Goal: Browse casually: Explore the website without a specific task or goal

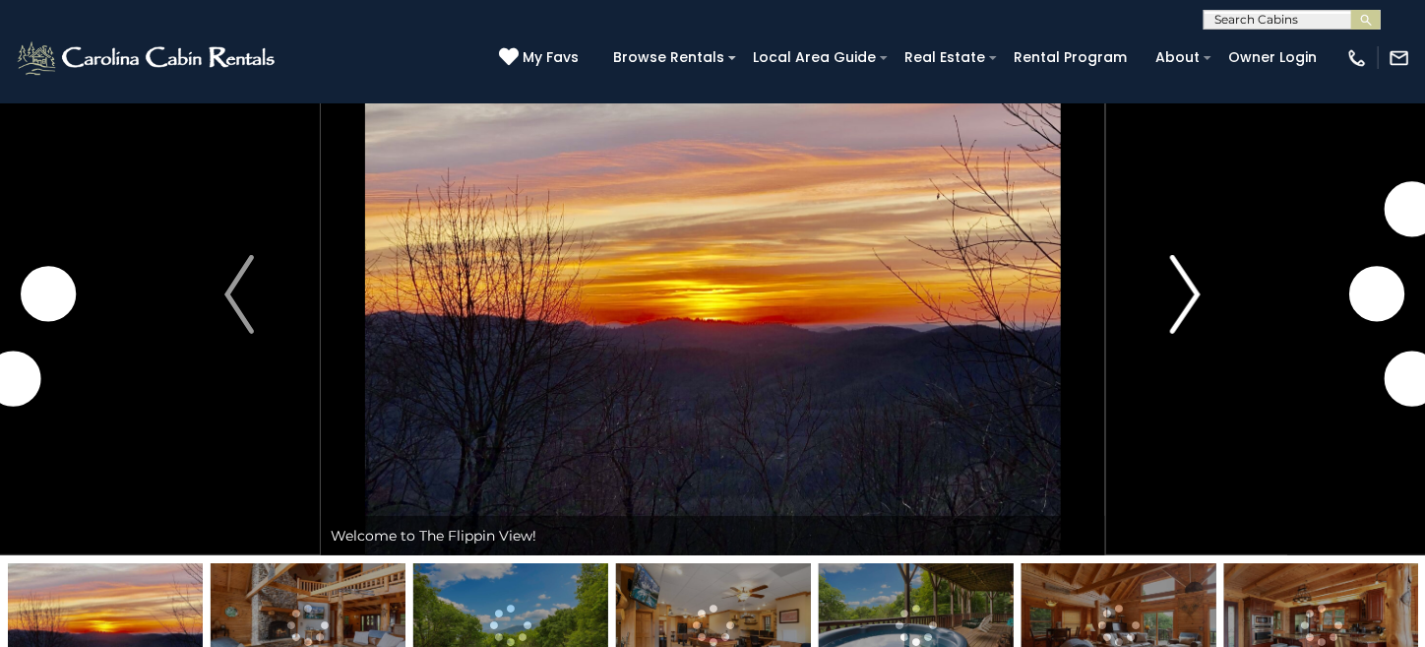
scroll to position [97, 0]
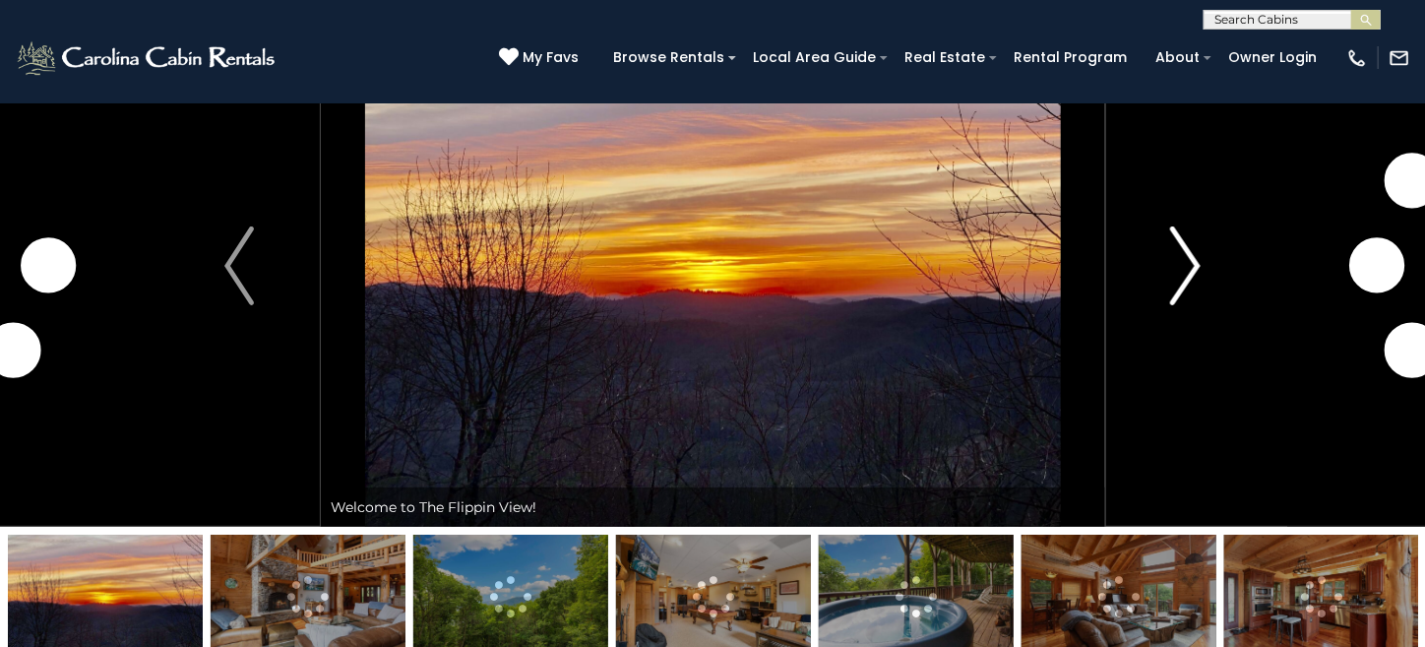
click at [1193, 282] on img "Next" at bounding box center [1186, 265] width 30 height 79
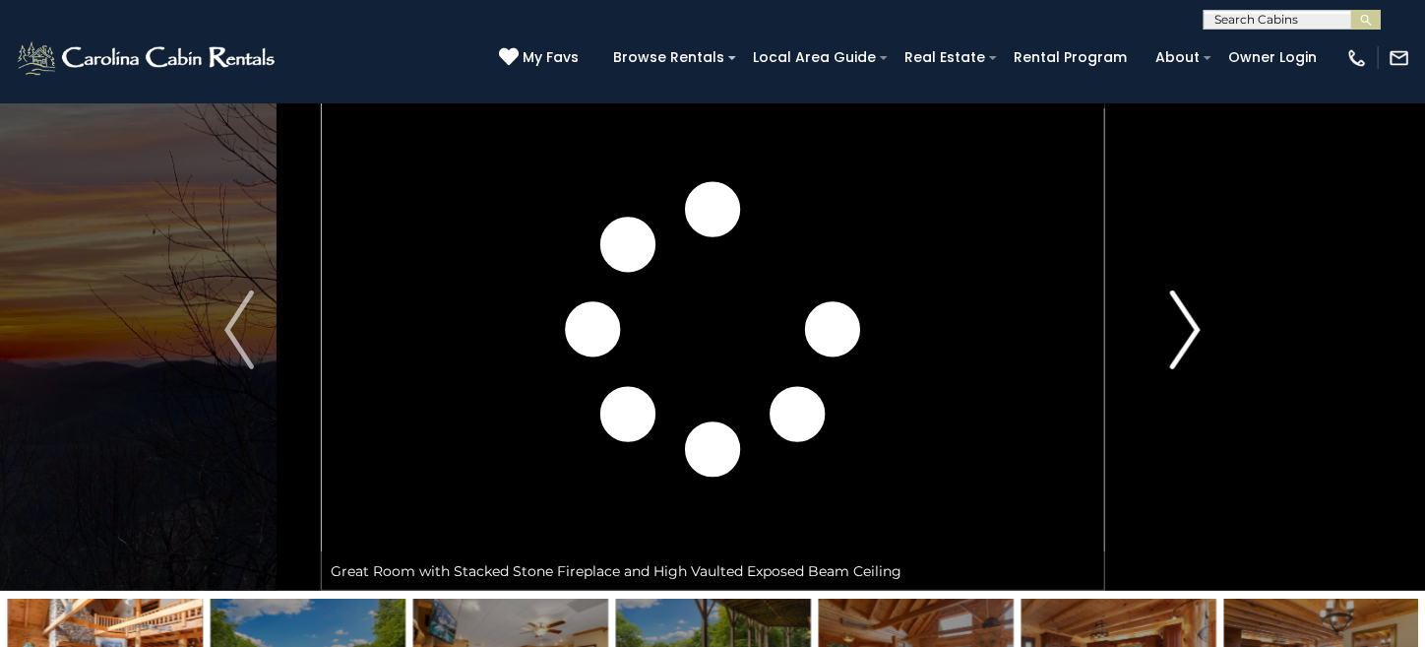
scroll to position [0, 0]
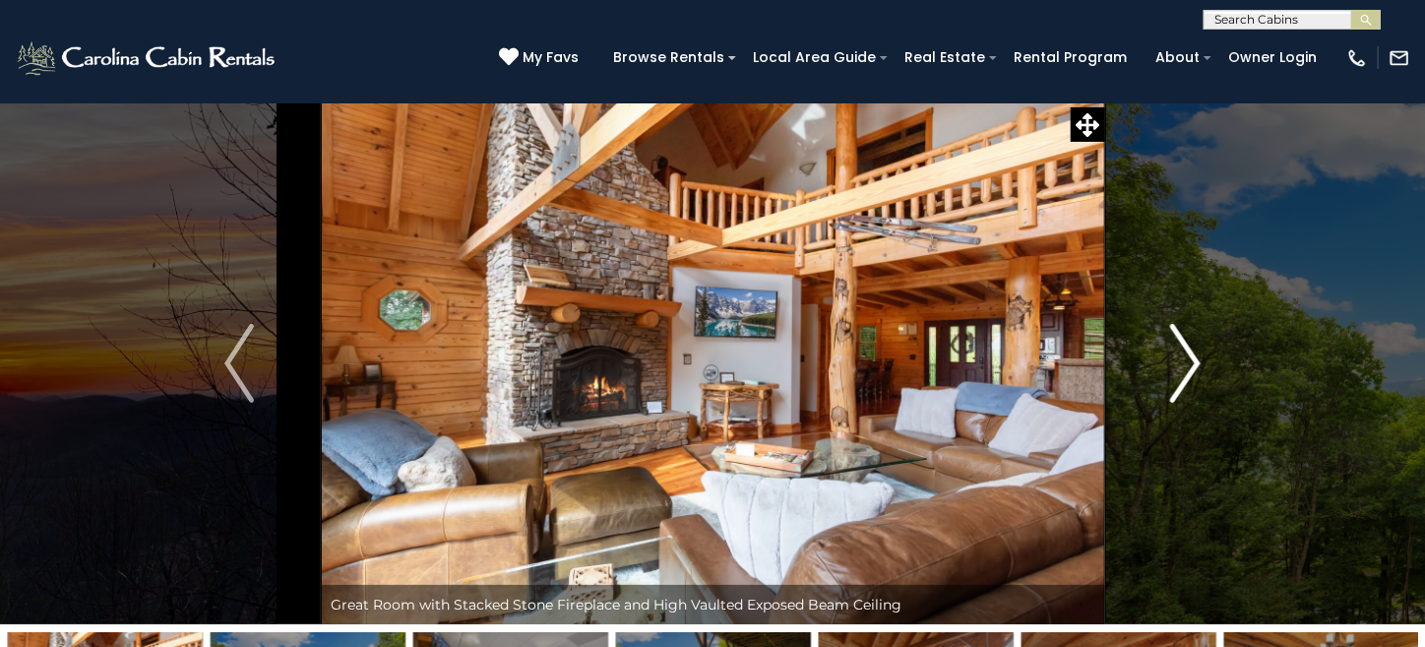
click at [1186, 344] on img "Next" at bounding box center [1186, 363] width 30 height 79
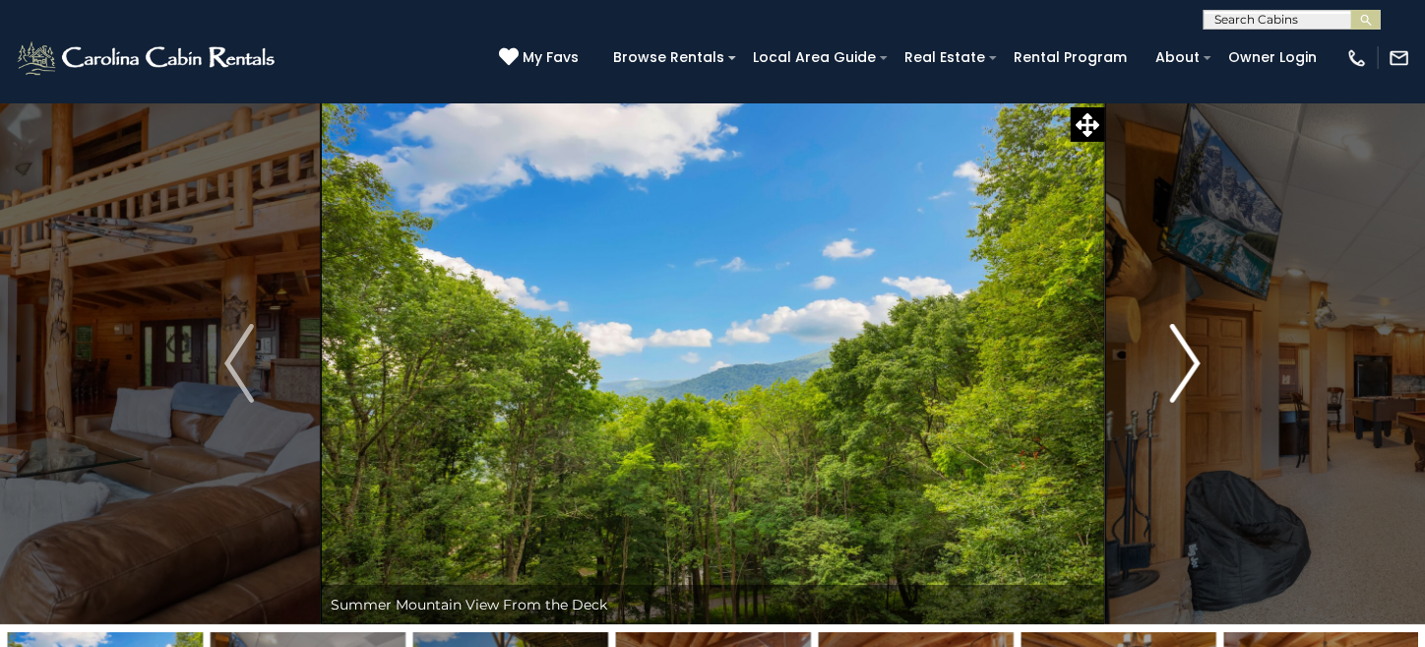
click at [1186, 344] on img "Next" at bounding box center [1186, 363] width 30 height 79
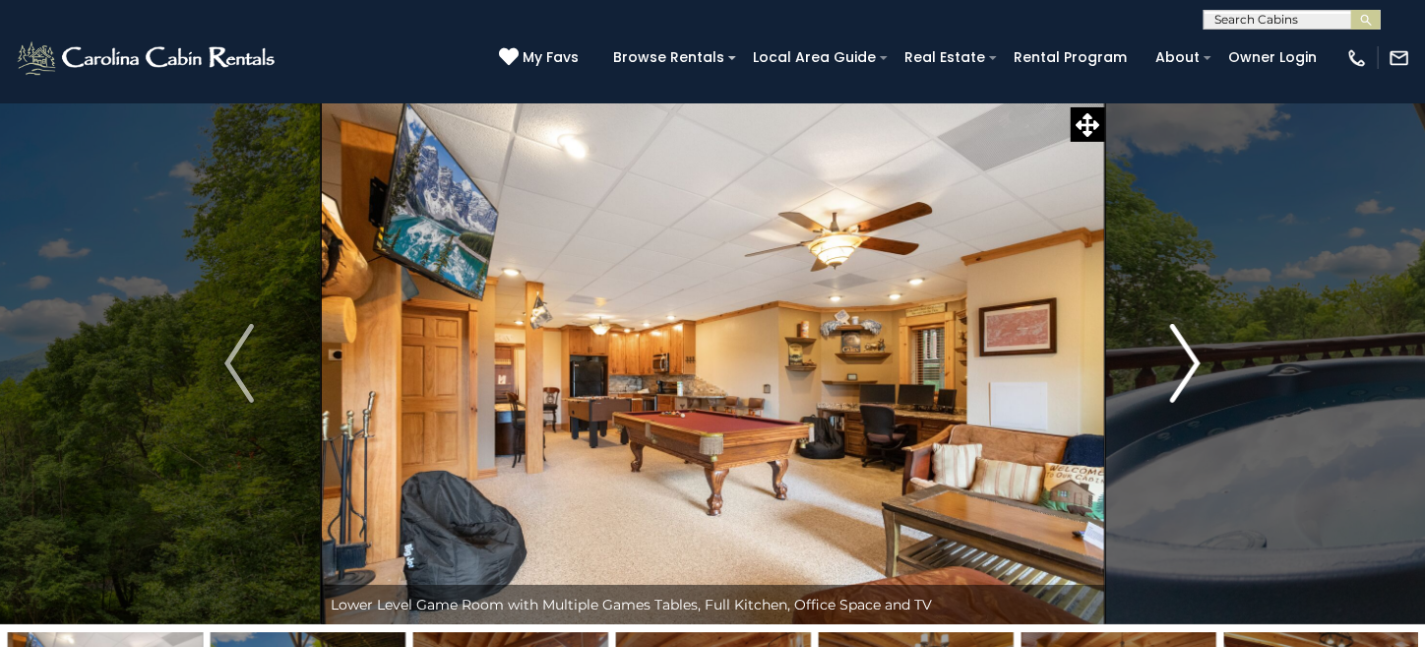
click at [1186, 344] on img "Next" at bounding box center [1186, 363] width 30 height 79
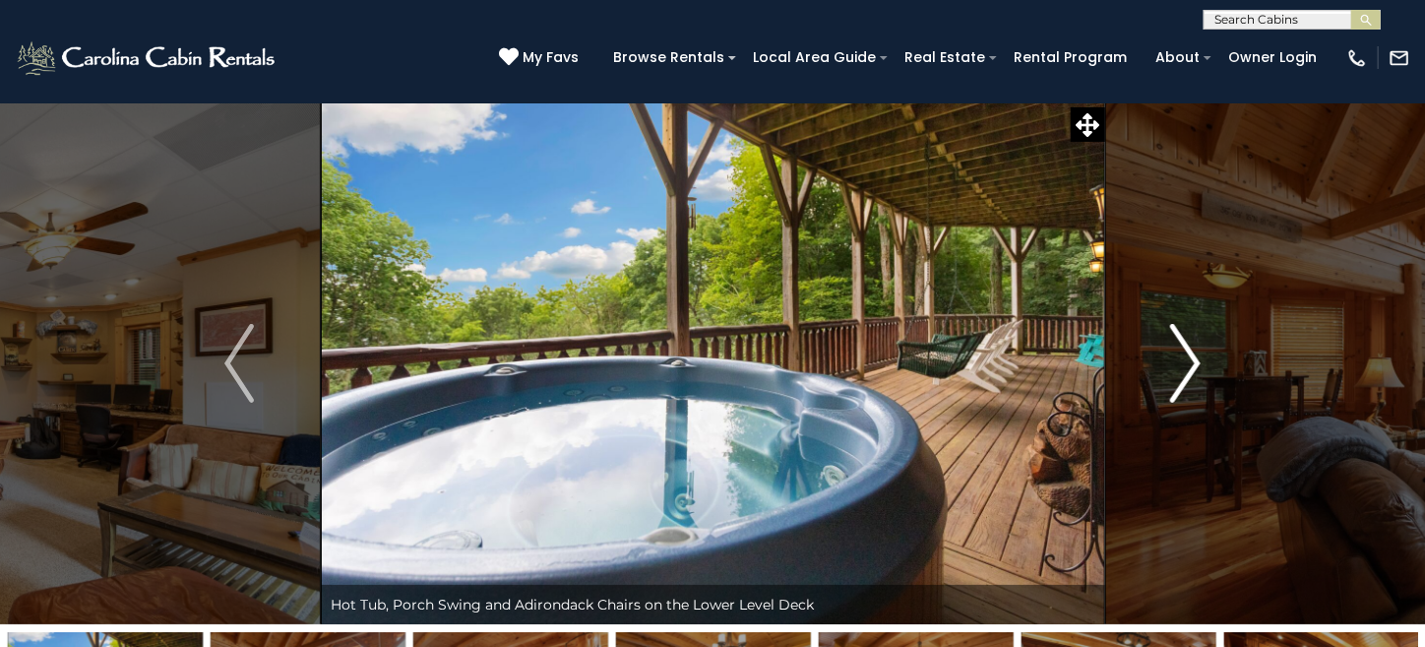
click at [1186, 344] on img "Next" at bounding box center [1186, 363] width 30 height 79
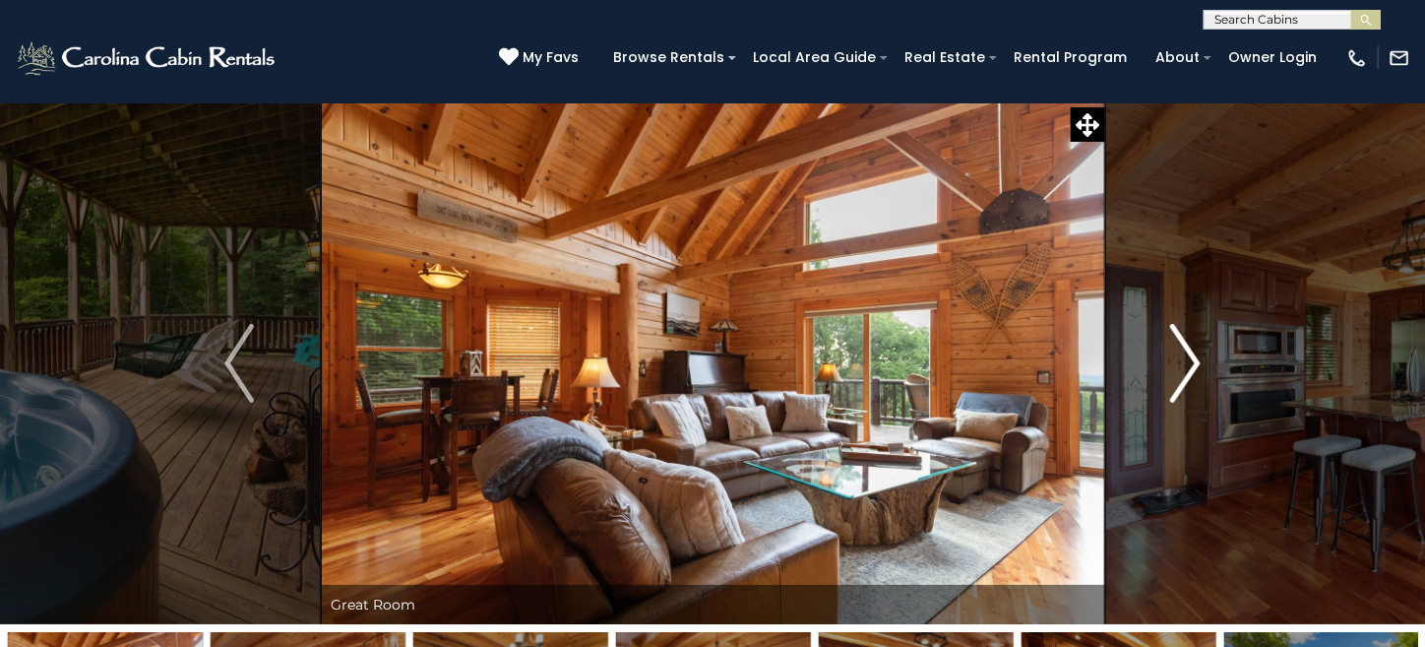
click at [1186, 344] on img "Next" at bounding box center [1186, 363] width 30 height 79
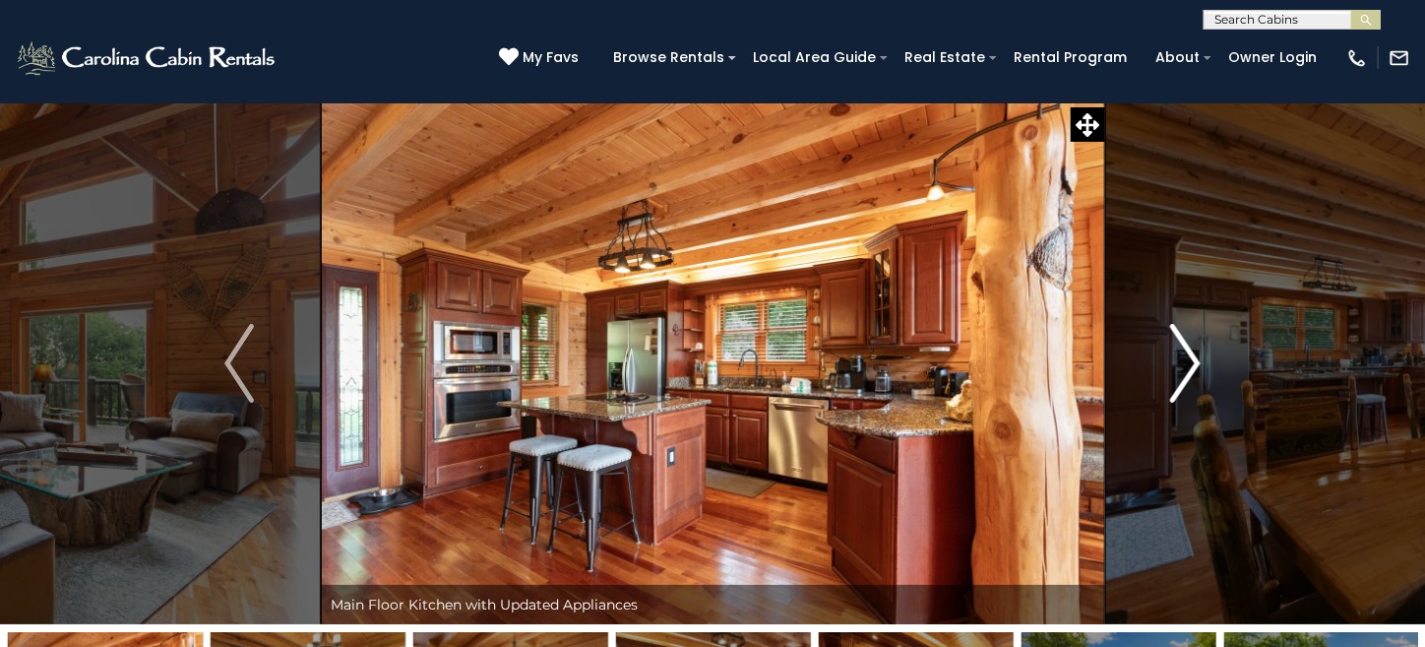
click at [1186, 344] on img "Next" at bounding box center [1186, 363] width 30 height 79
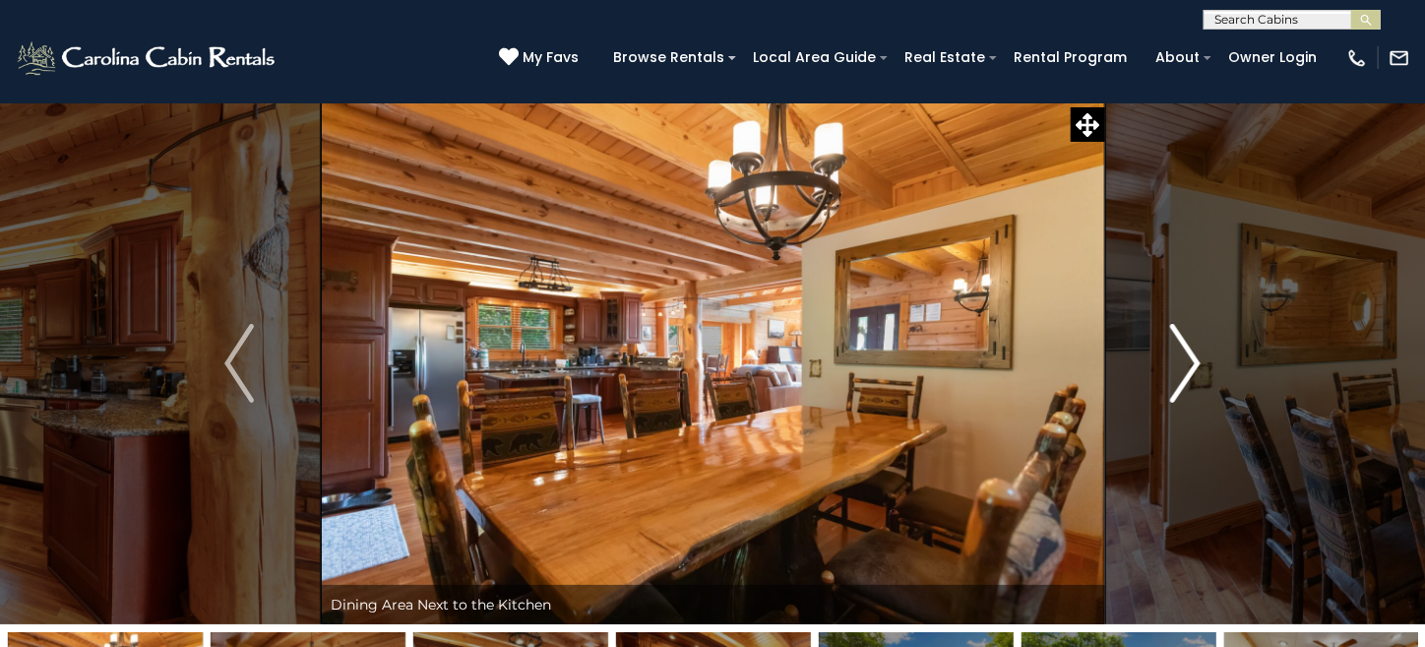
click at [1186, 344] on img "Next" at bounding box center [1186, 363] width 30 height 79
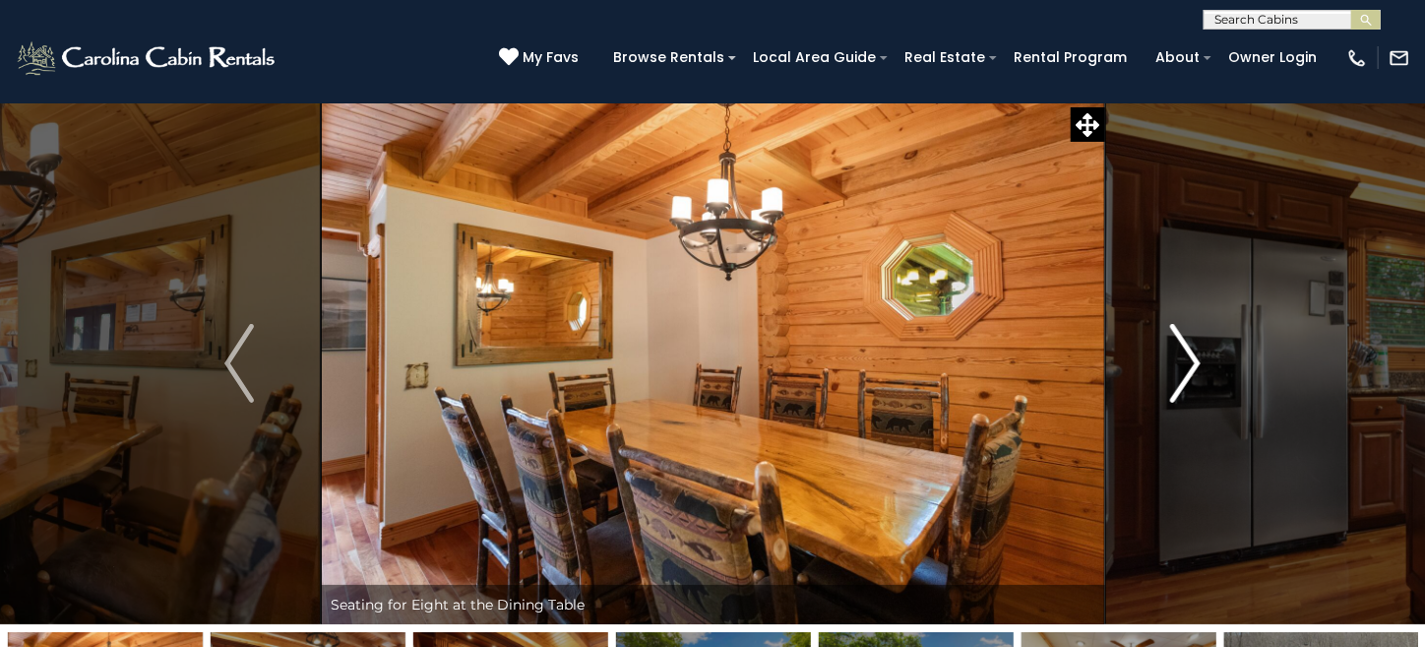
click at [1186, 344] on img "Next" at bounding box center [1186, 363] width 30 height 79
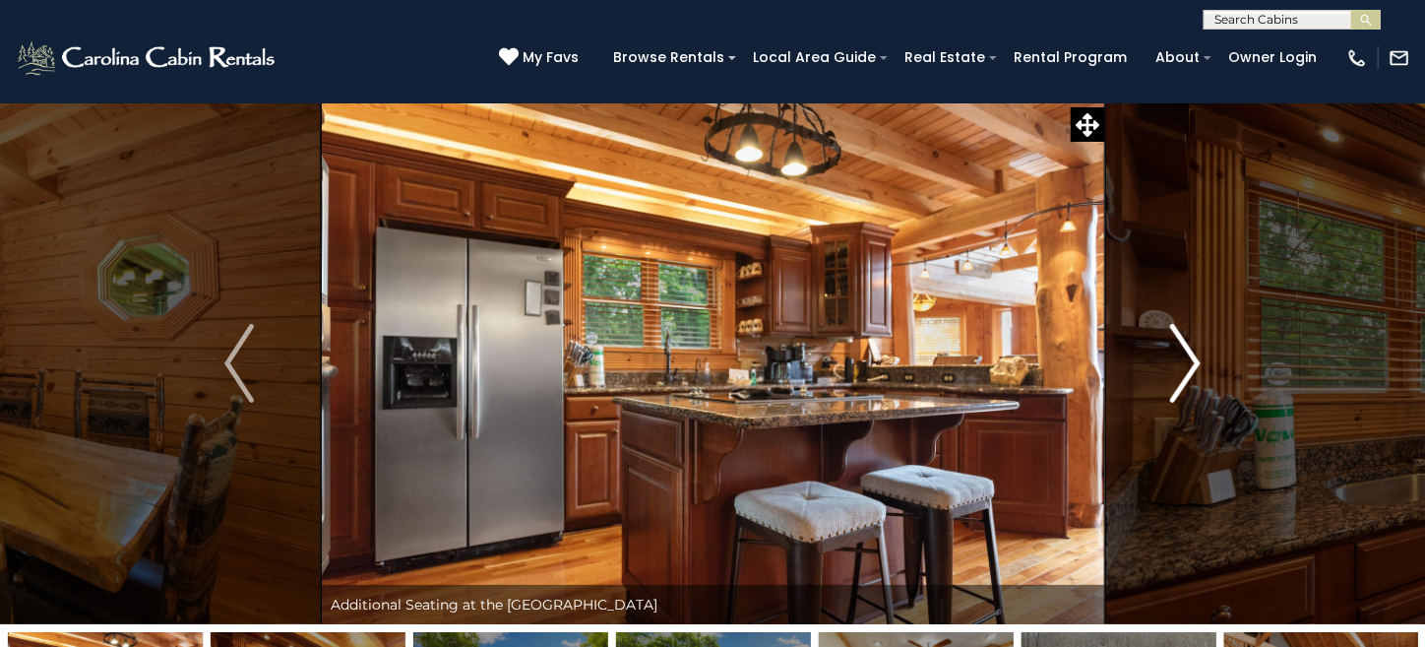
click at [1186, 344] on img "Next" at bounding box center [1186, 363] width 30 height 79
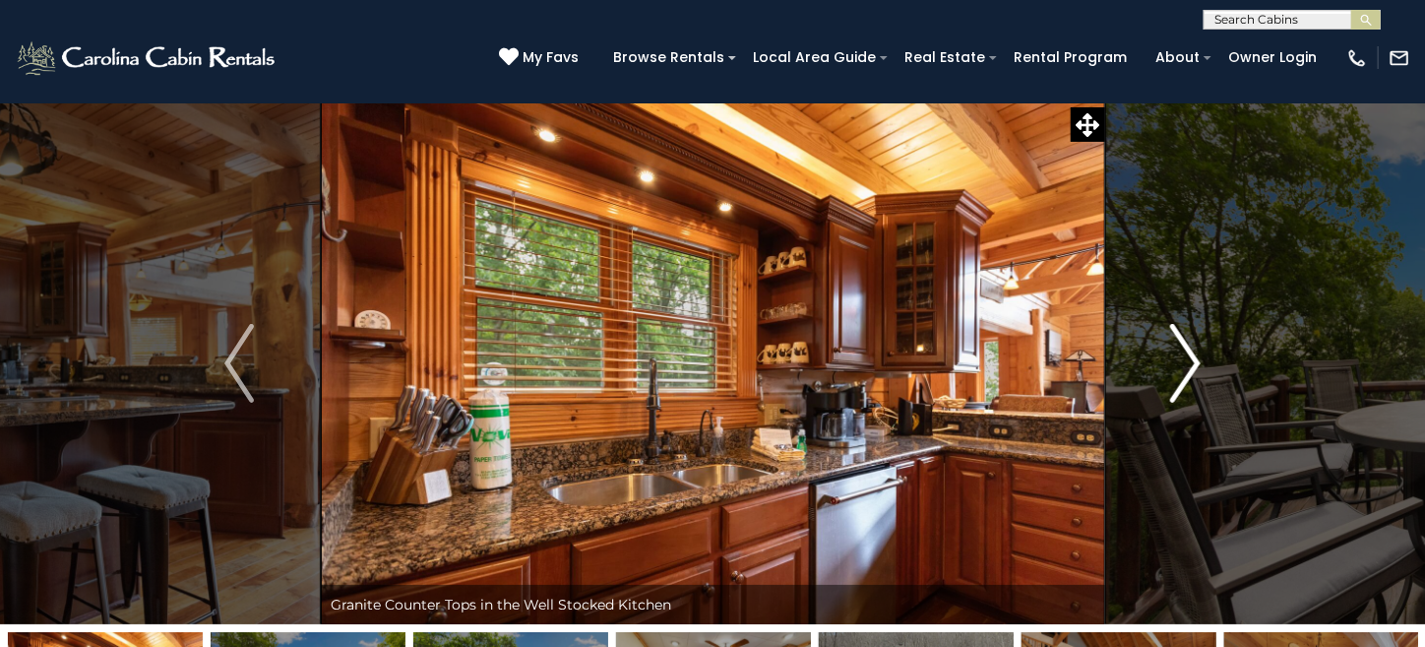
click at [1186, 344] on img "Next" at bounding box center [1186, 363] width 30 height 79
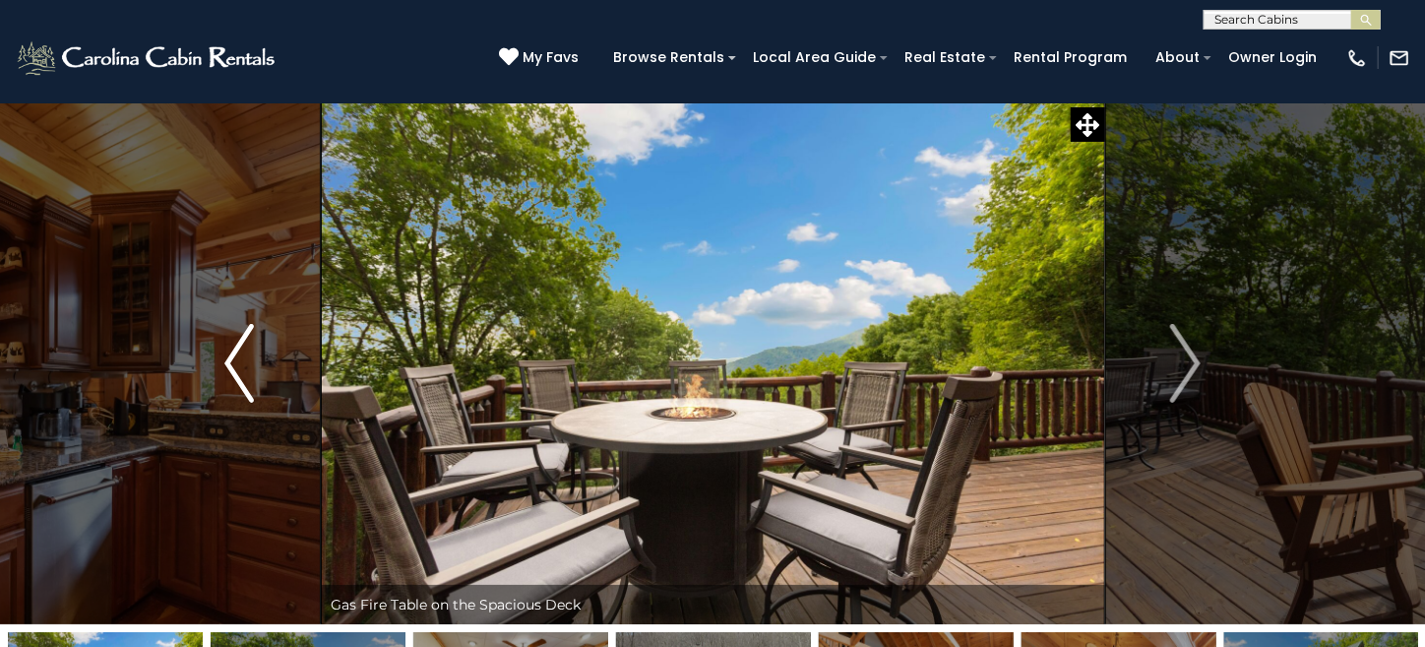
click at [249, 383] on img "Previous" at bounding box center [239, 363] width 30 height 79
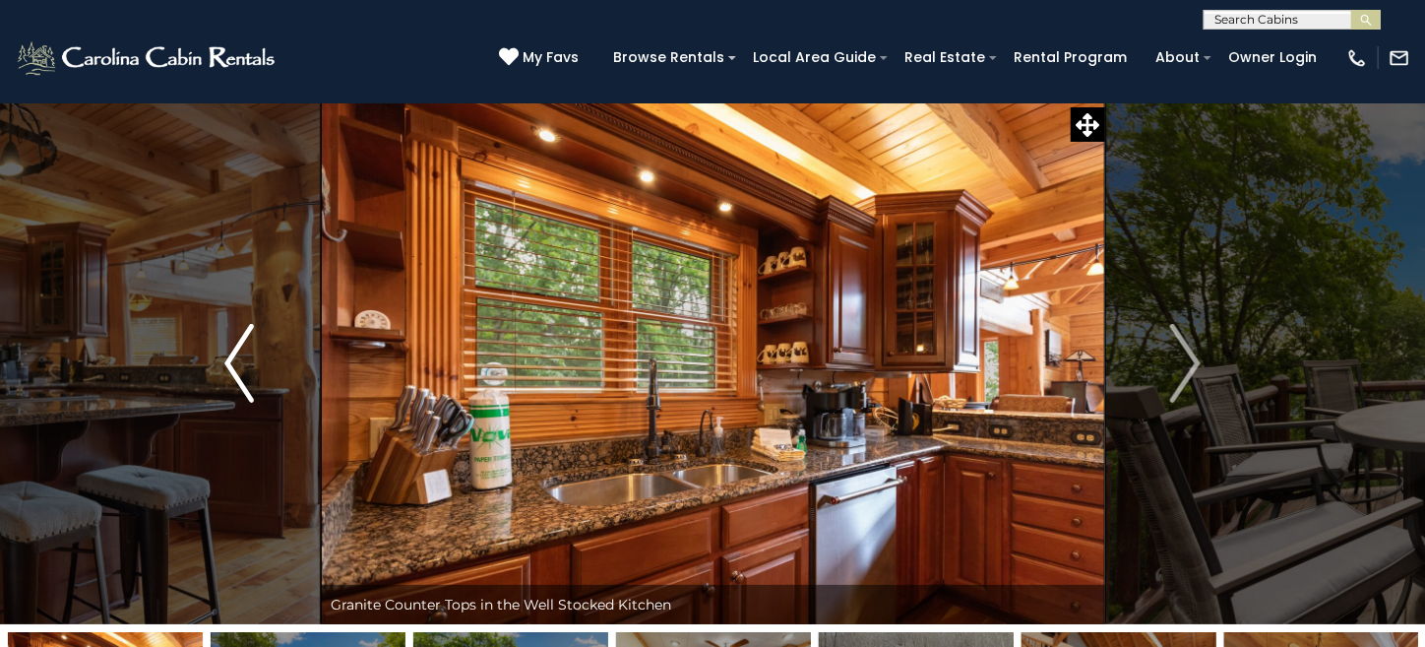
click at [251, 379] on img "Previous" at bounding box center [239, 363] width 30 height 79
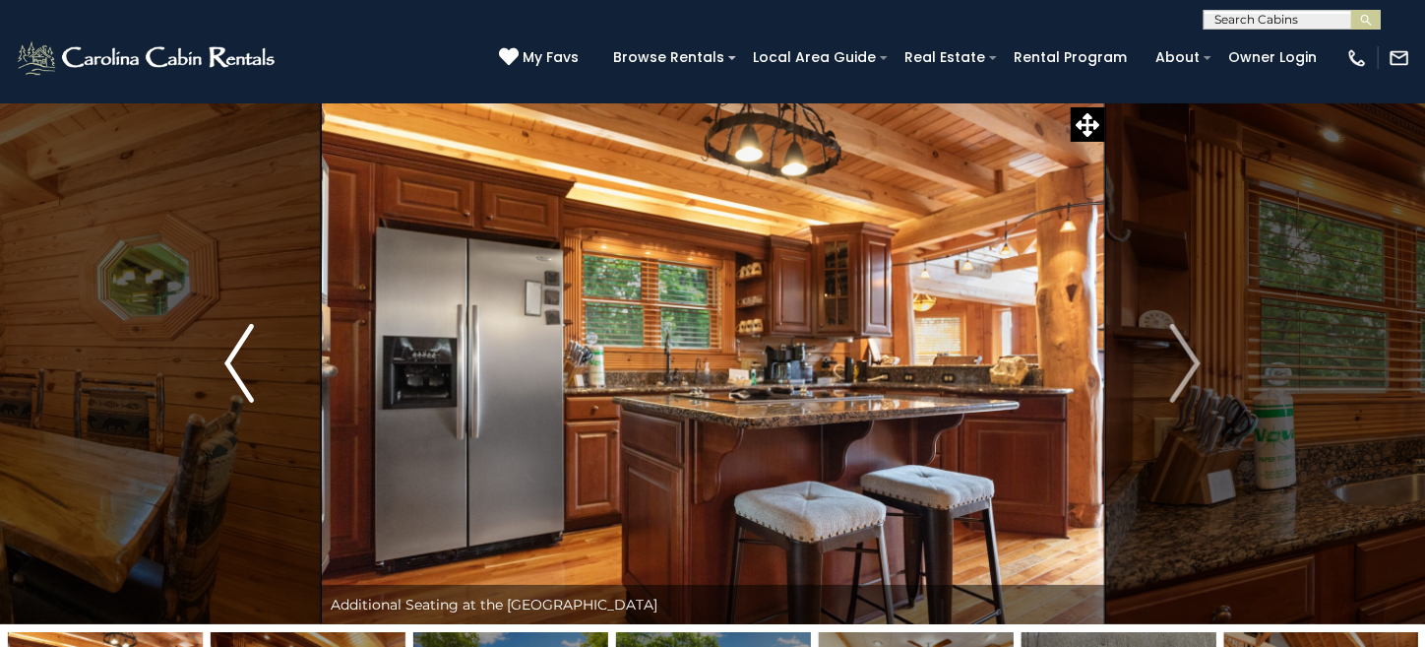
click at [251, 379] on img "Previous" at bounding box center [239, 363] width 30 height 79
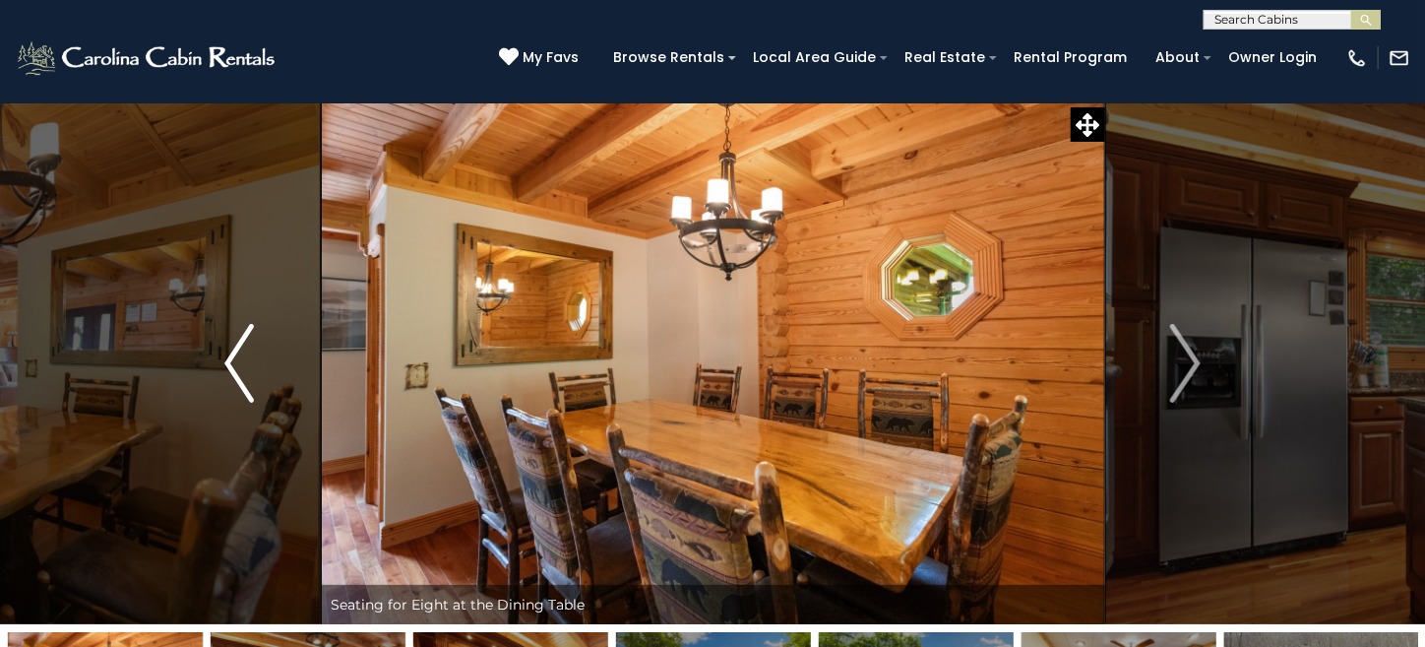
click at [251, 379] on img "Previous" at bounding box center [239, 363] width 30 height 79
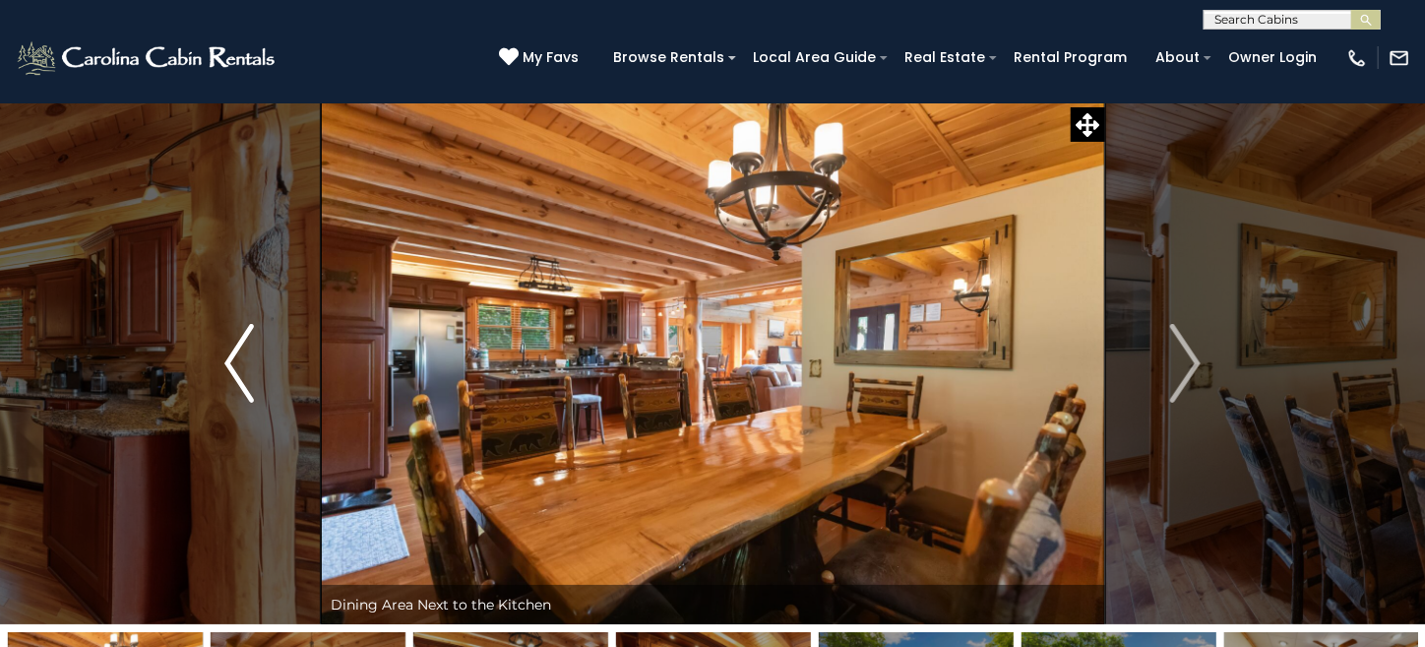
click at [251, 379] on img "Previous" at bounding box center [239, 363] width 30 height 79
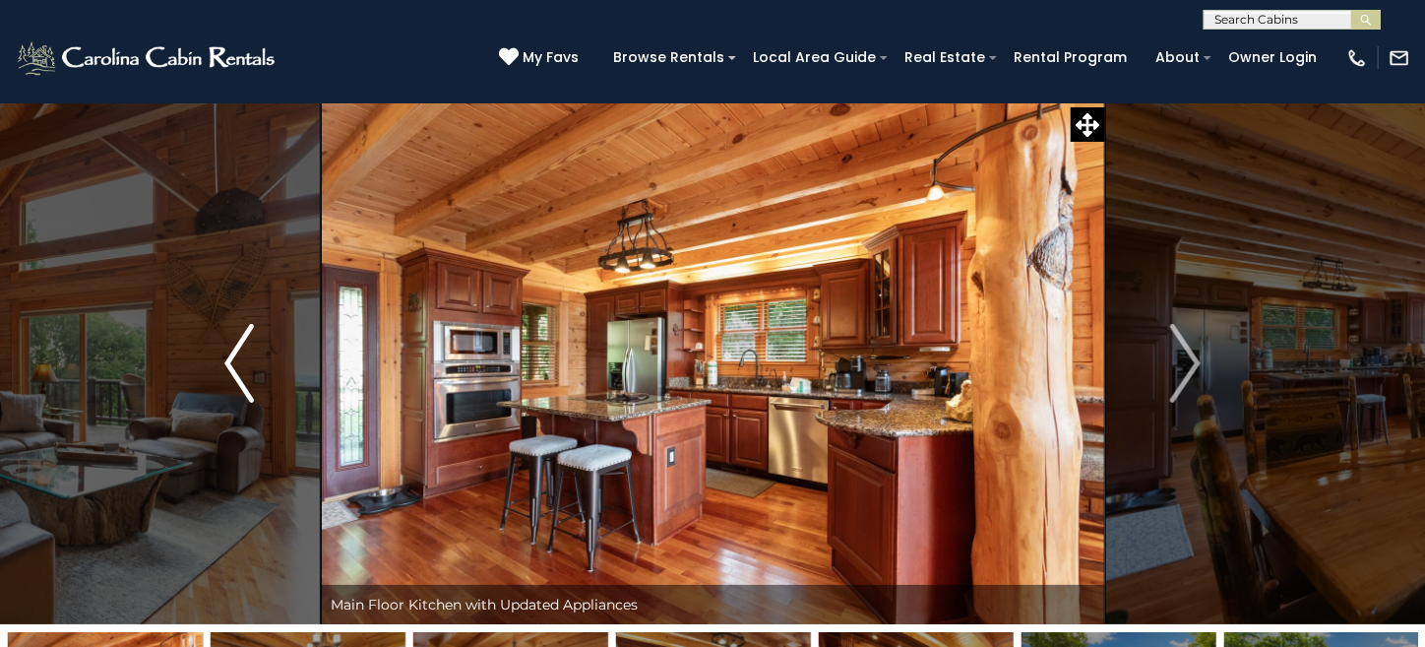
click at [251, 379] on img "Previous" at bounding box center [239, 363] width 30 height 79
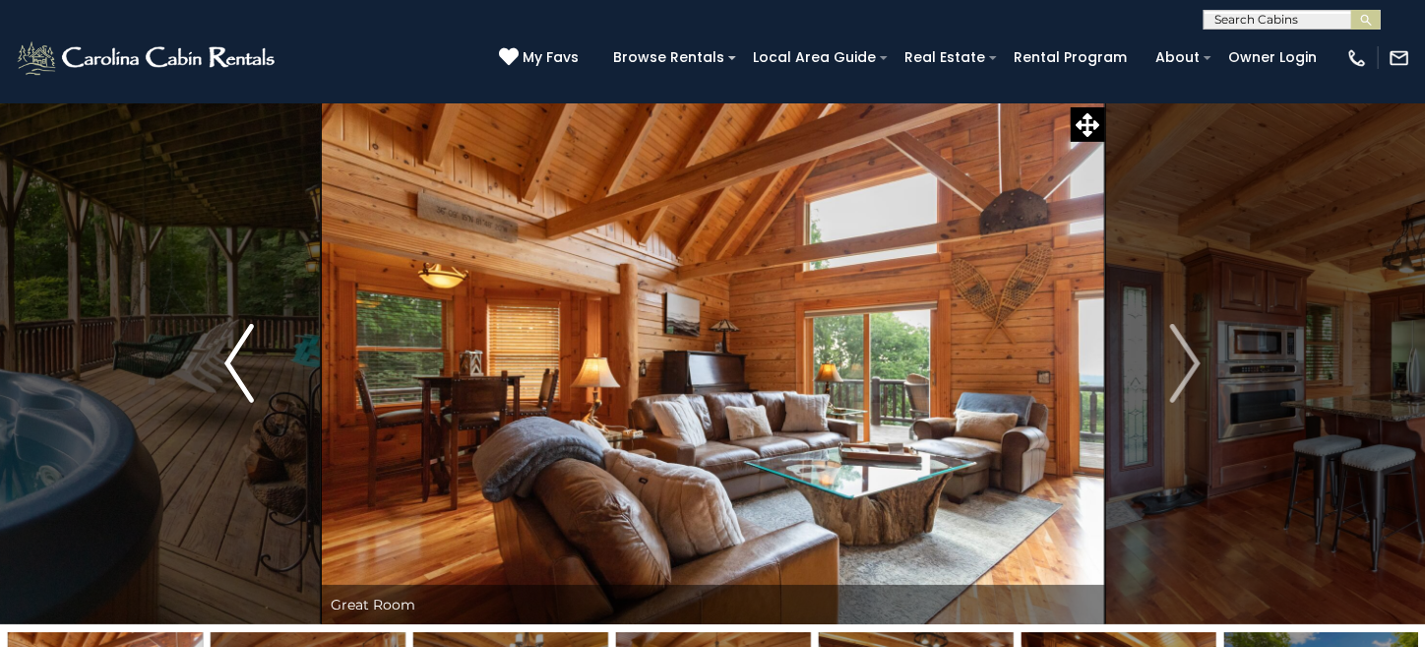
click at [250, 379] on img "Previous" at bounding box center [239, 363] width 30 height 79
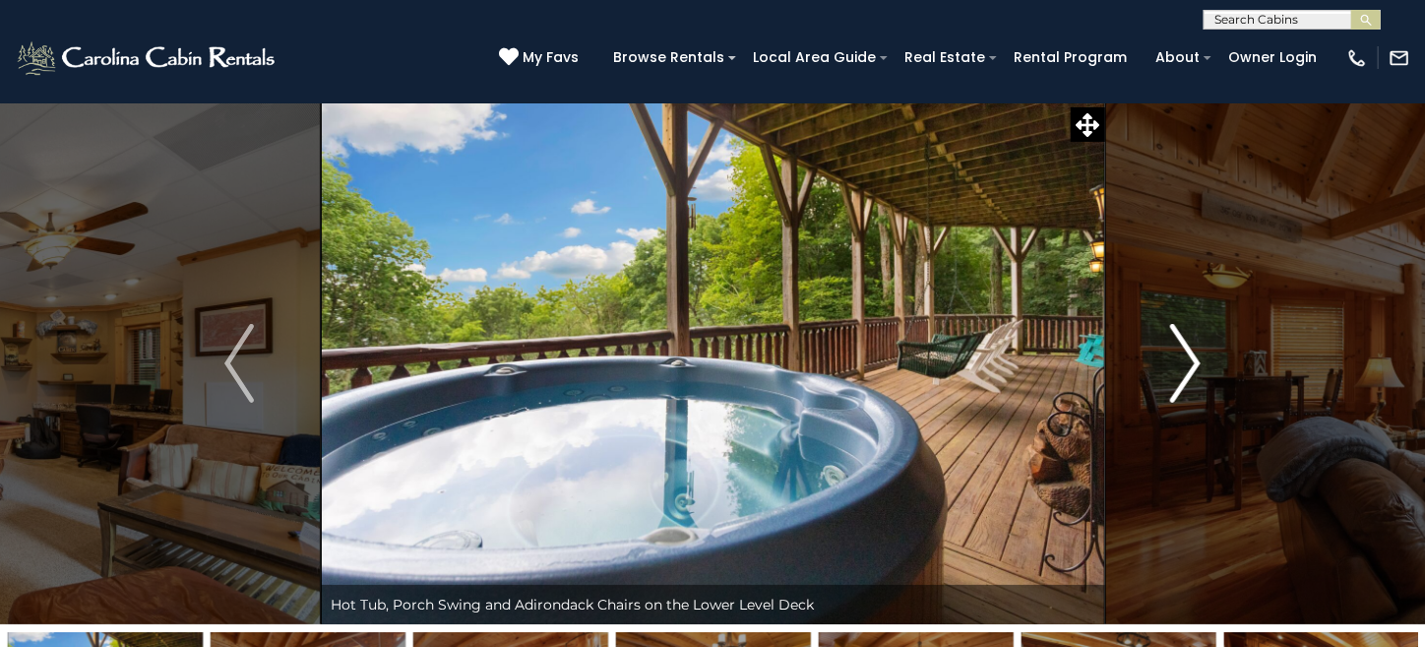
click at [1205, 357] on button "Next" at bounding box center [1185, 363] width 162 height 522
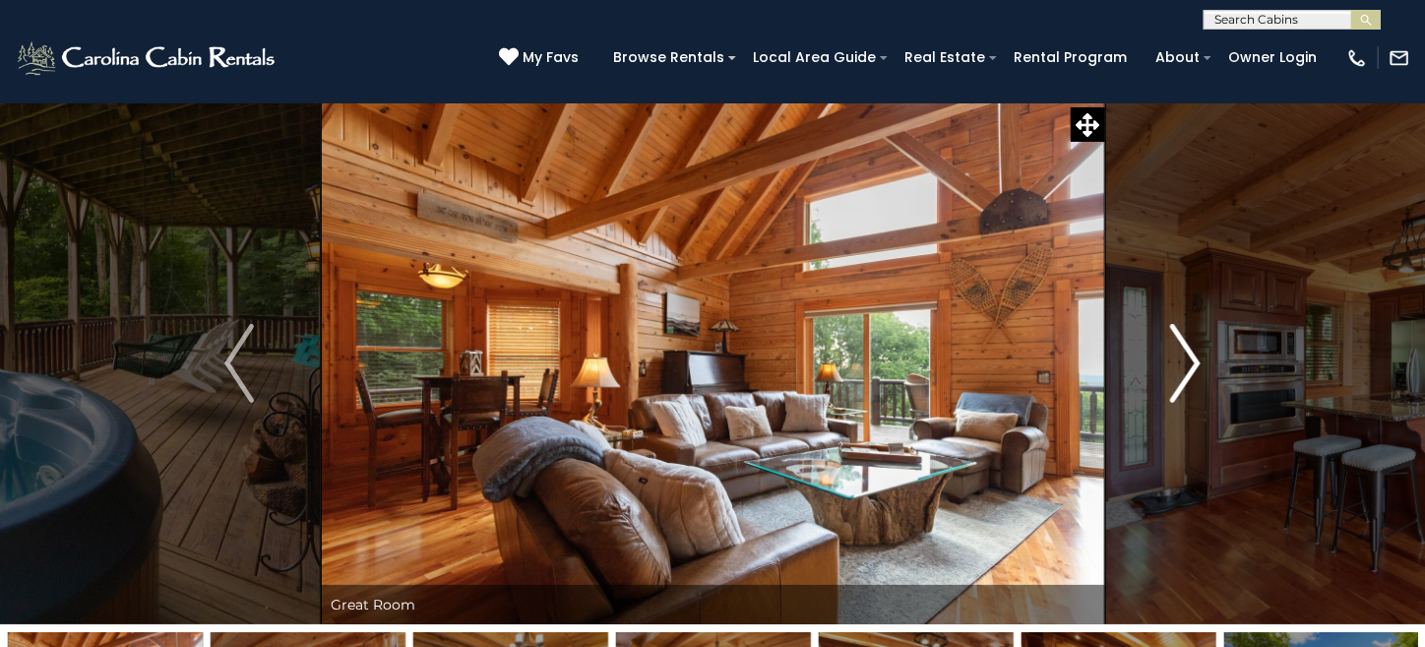
click at [1205, 358] on button "Next" at bounding box center [1185, 363] width 162 height 522
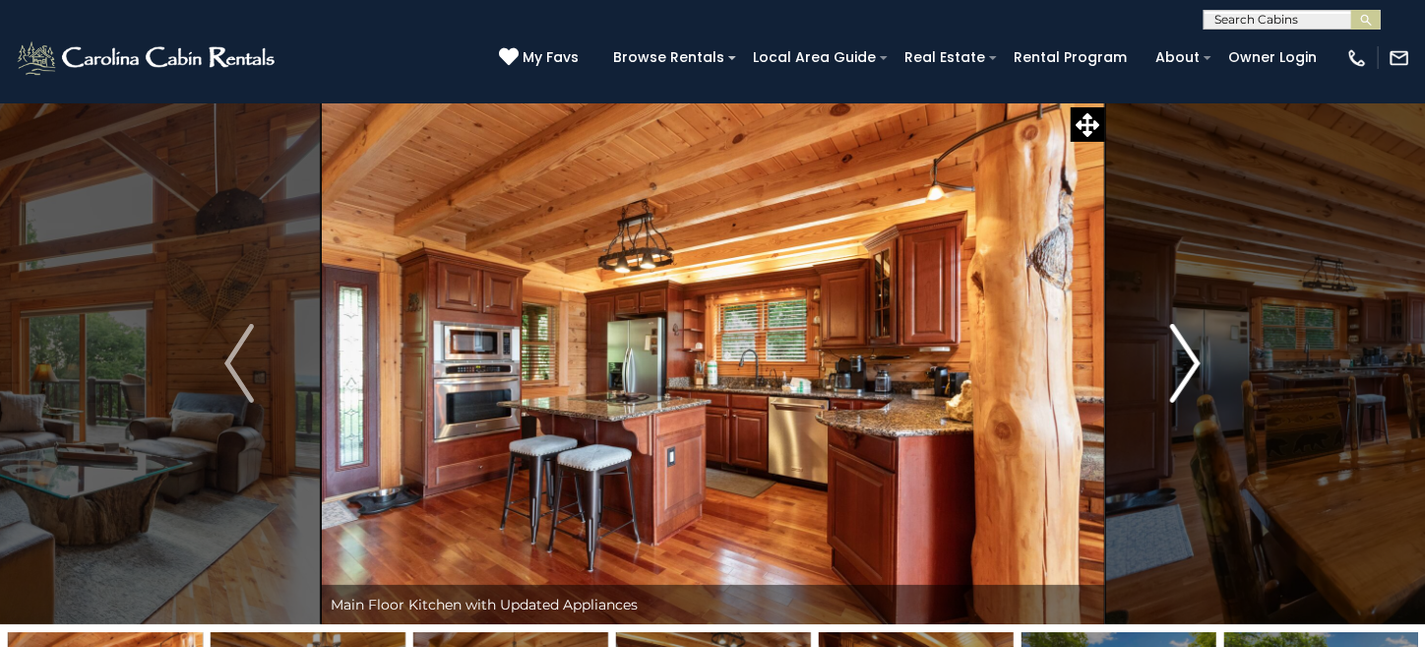
click at [1205, 359] on button "Next" at bounding box center [1185, 363] width 162 height 522
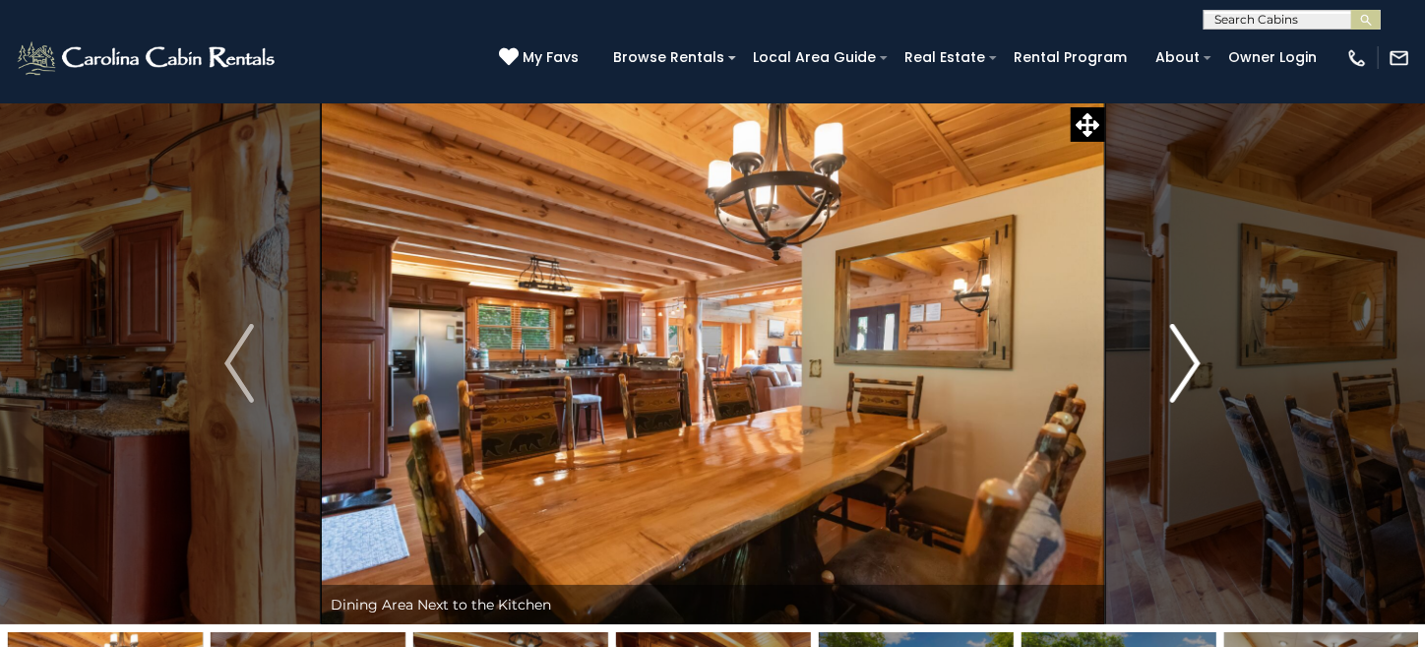
click at [1205, 359] on button "Next" at bounding box center [1185, 363] width 162 height 522
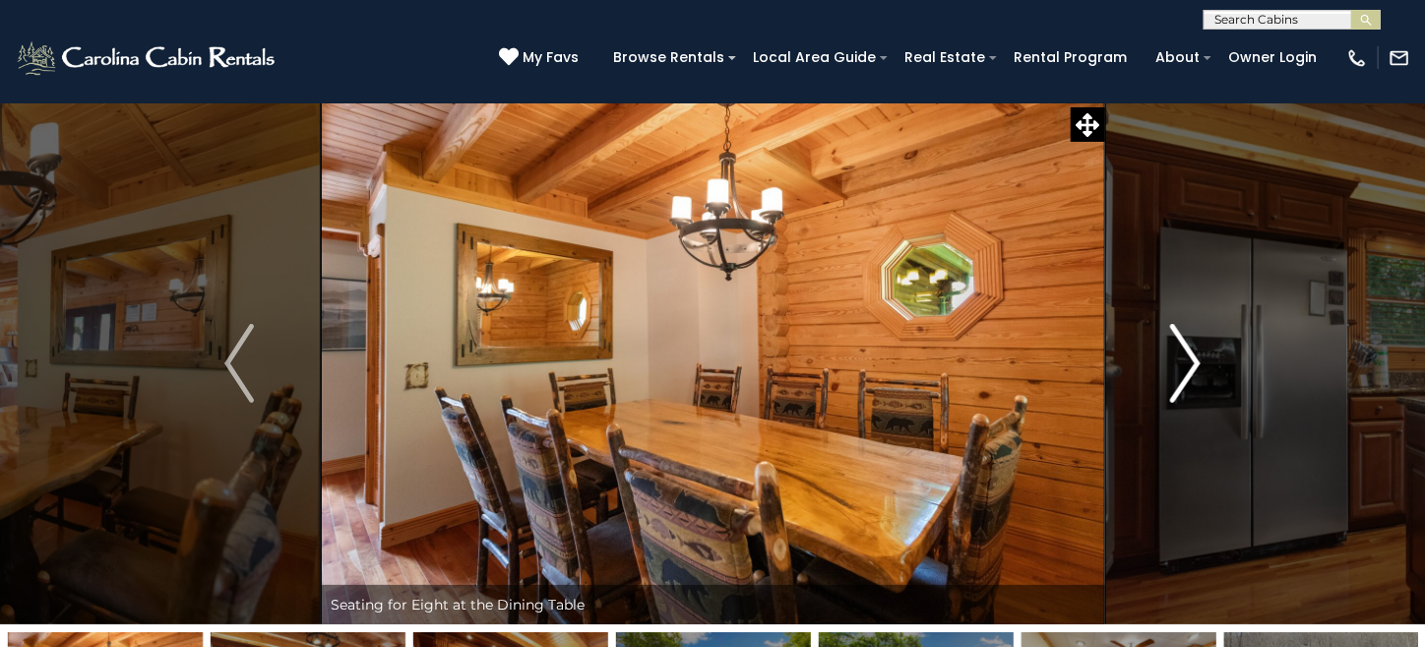
click at [1205, 359] on button "Next" at bounding box center [1185, 363] width 162 height 522
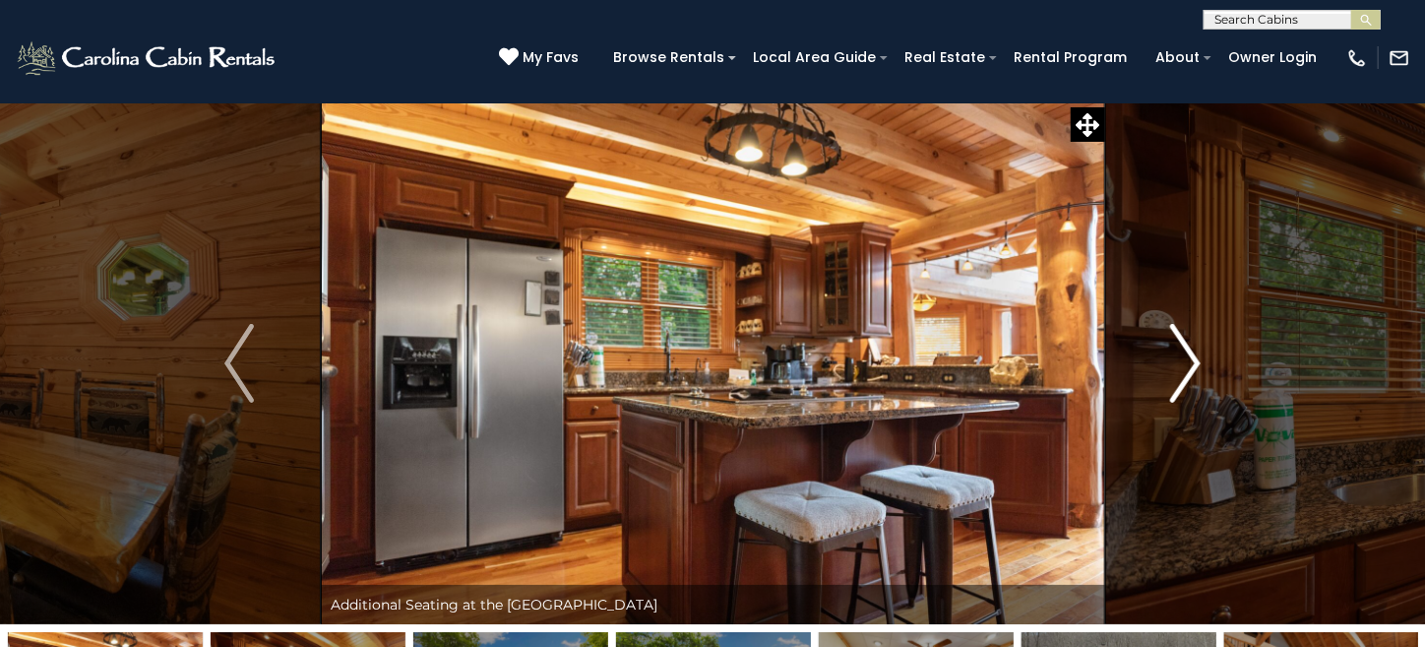
click at [1205, 359] on button "Next" at bounding box center [1185, 363] width 162 height 522
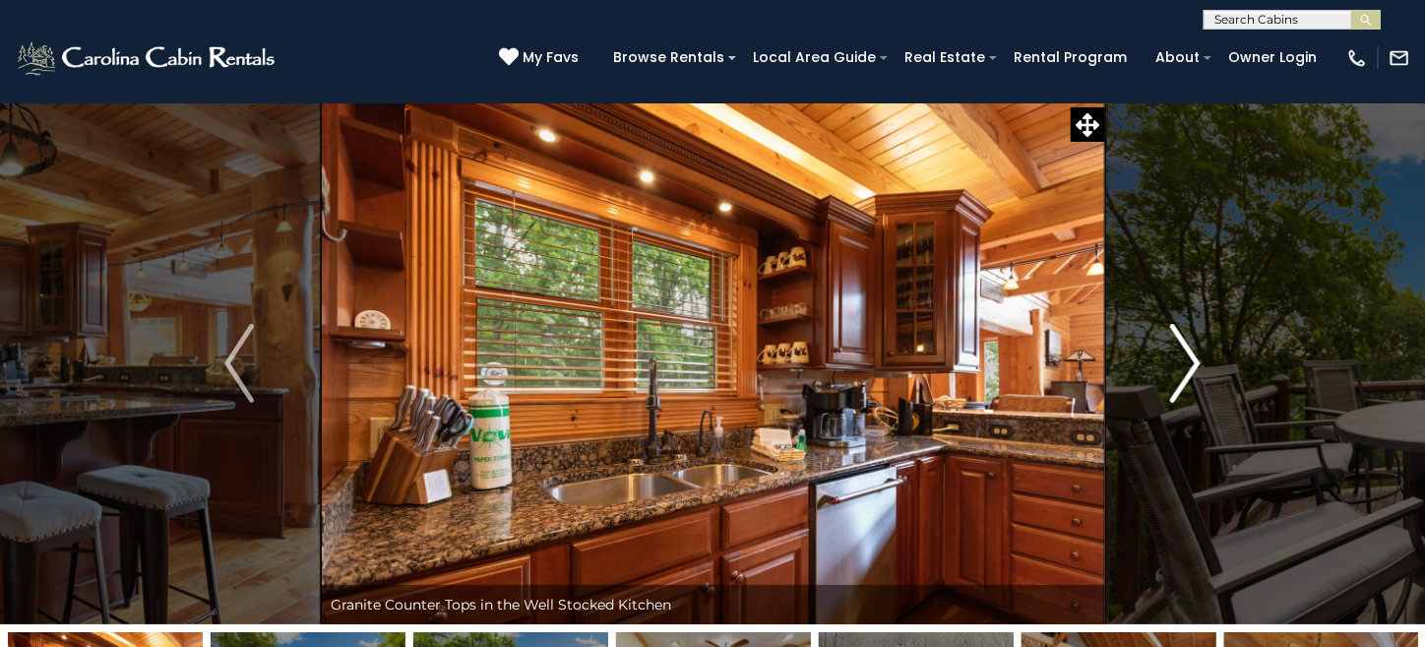
click at [1205, 359] on button "Next" at bounding box center [1185, 363] width 162 height 522
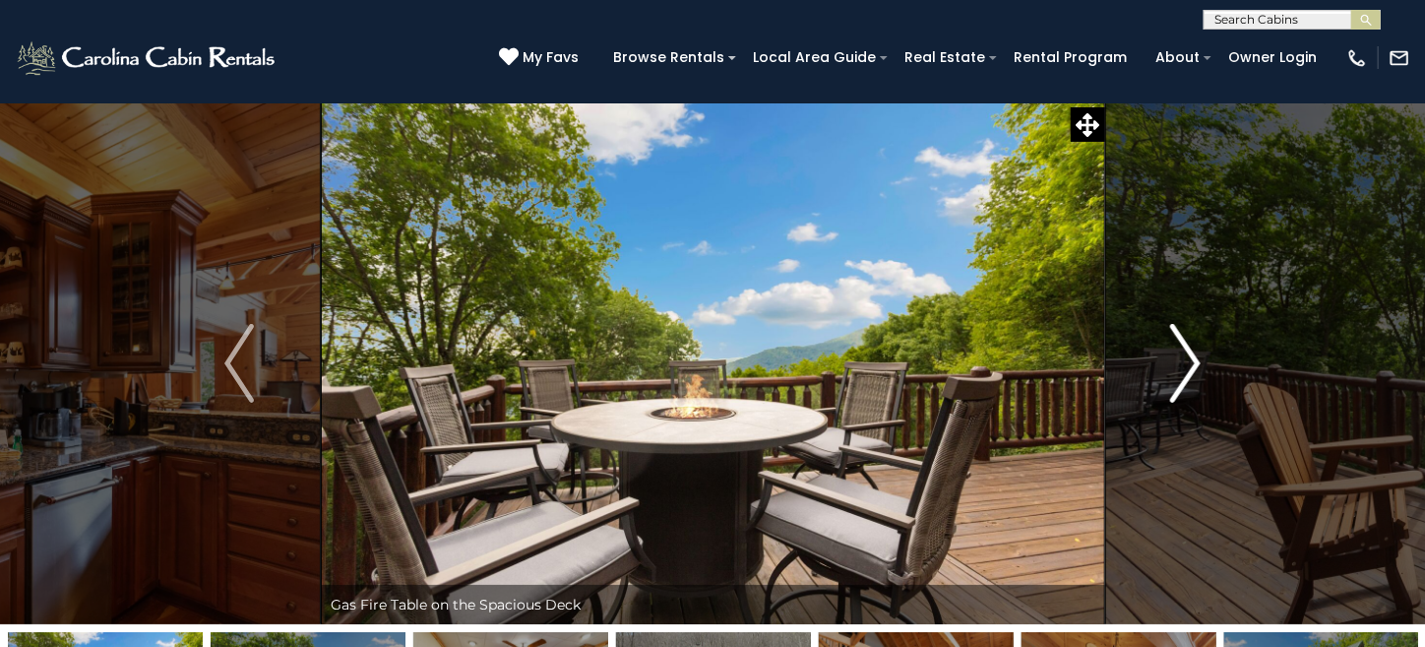
click at [1197, 359] on img "Next" at bounding box center [1186, 363] width 30 height 79
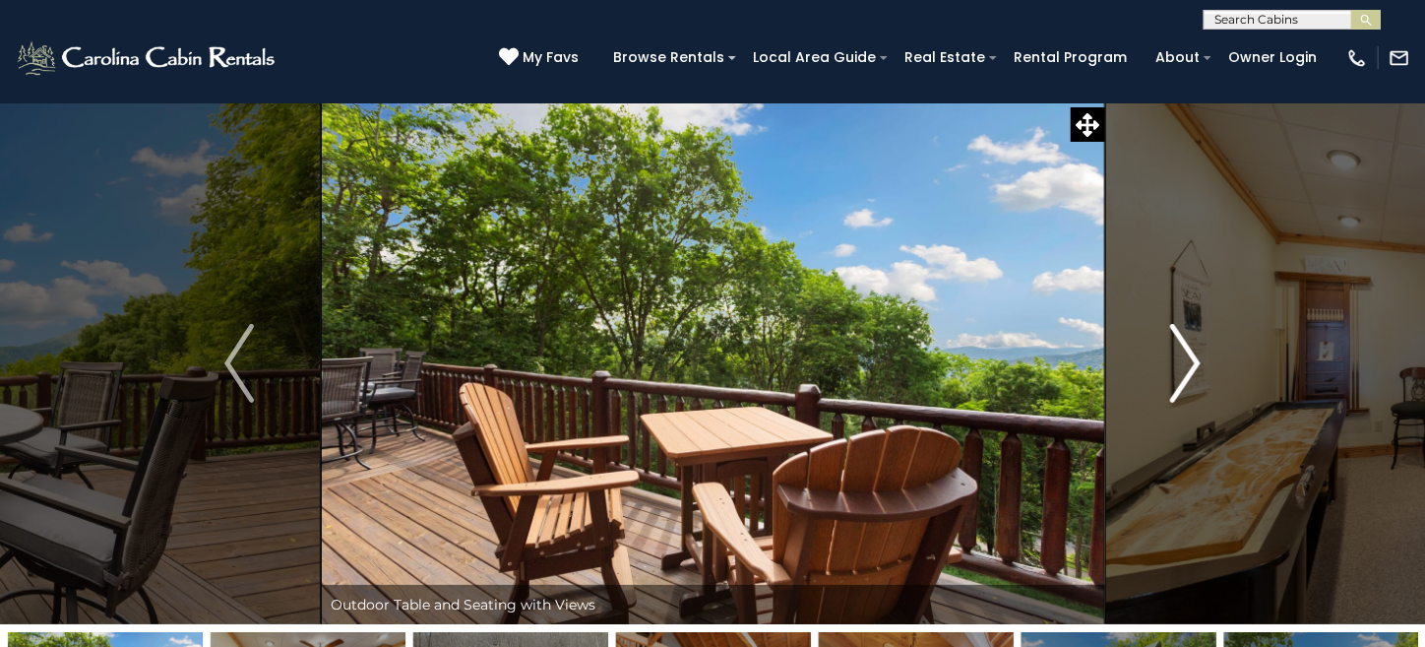
click at [1197, 359] on img "Next" at bounding box center [1186, 363] width 30 height 79
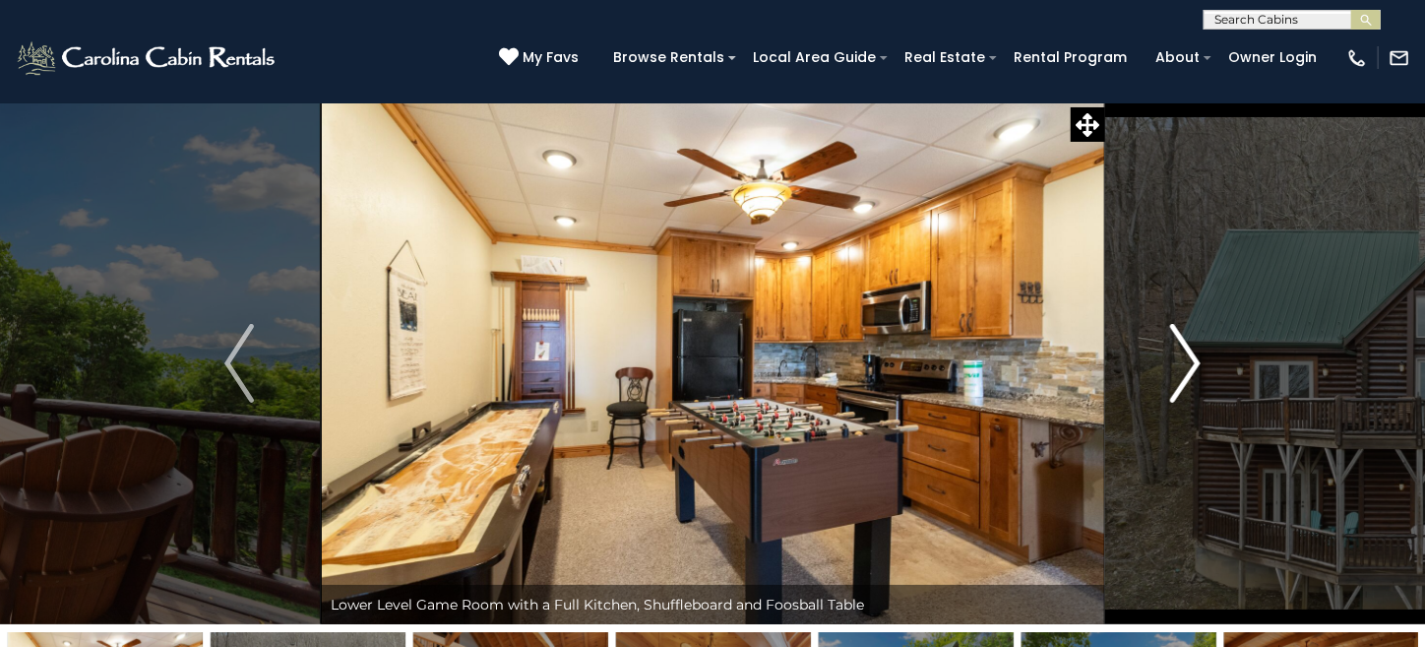
click at [1197, 359] on img "Next" at bounding box center [1186, 363] width 30 height 79
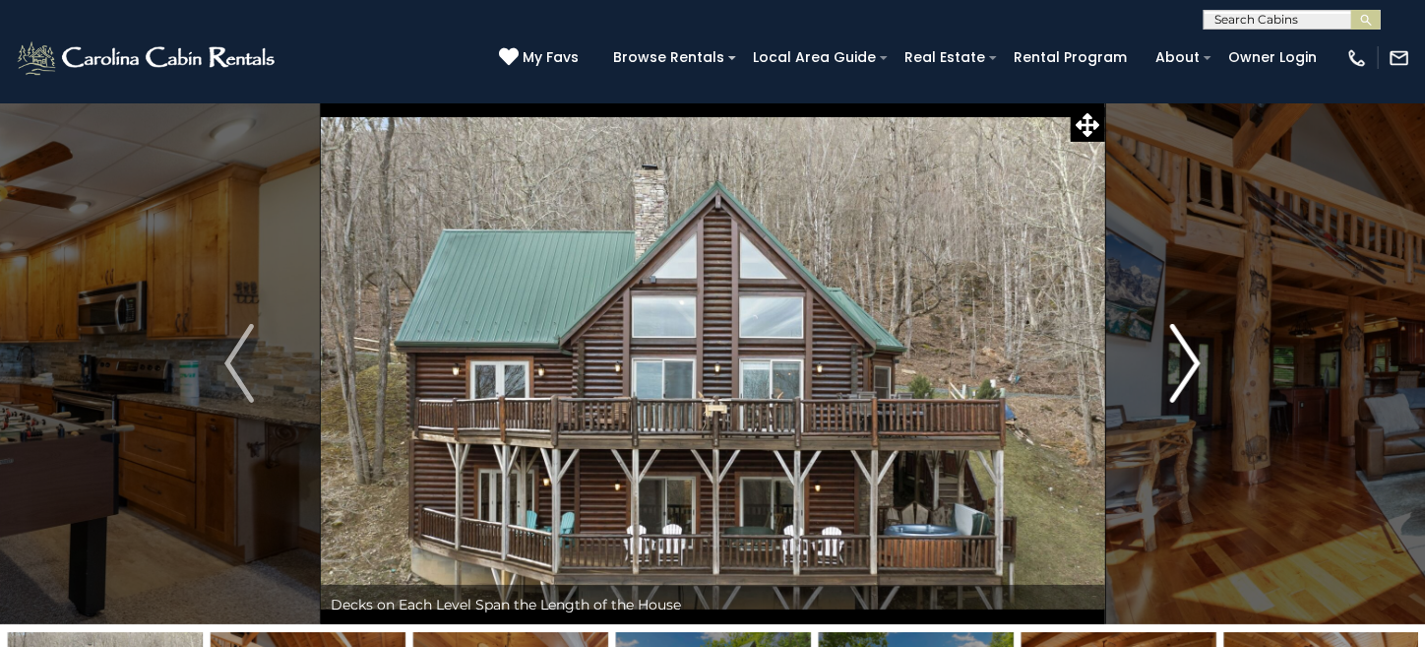
click at [1197, 359] on img "Next" at bounding box center [1186, 363] width 30 height 79
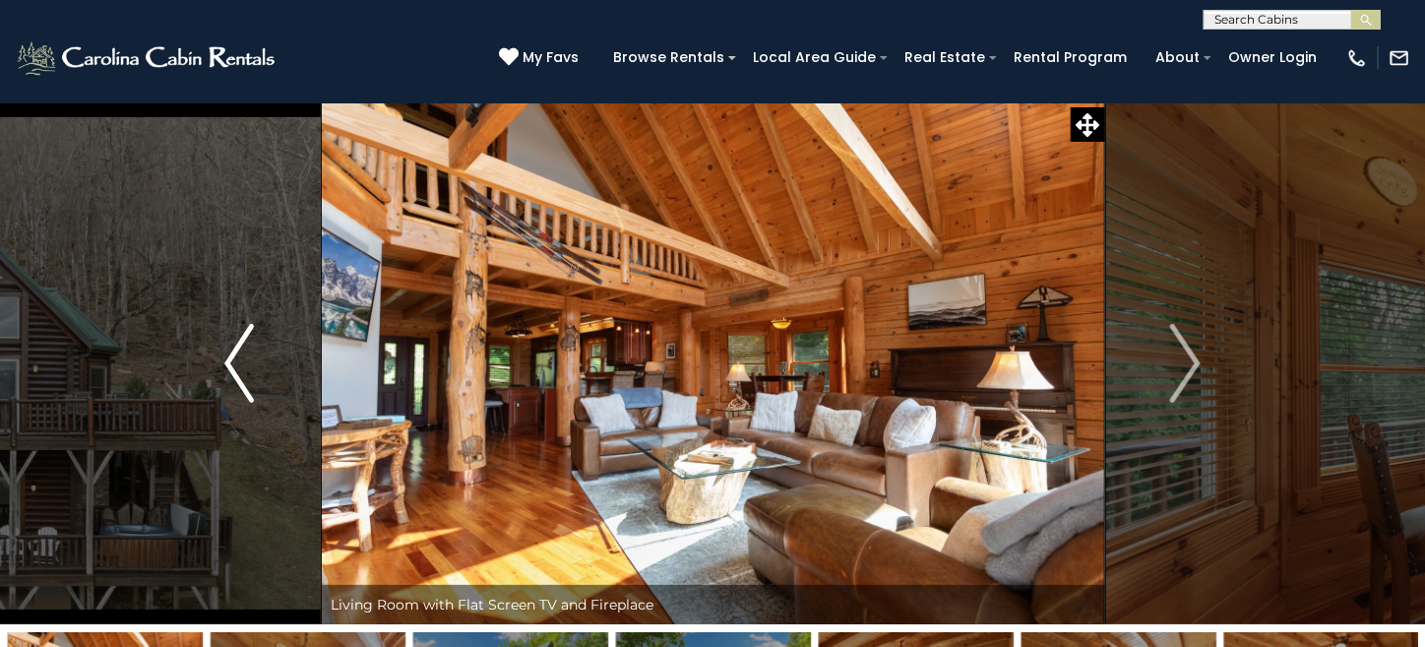
click at [249, 360] on img "Previous" at bounding box center [239, 363] width 30 height 79
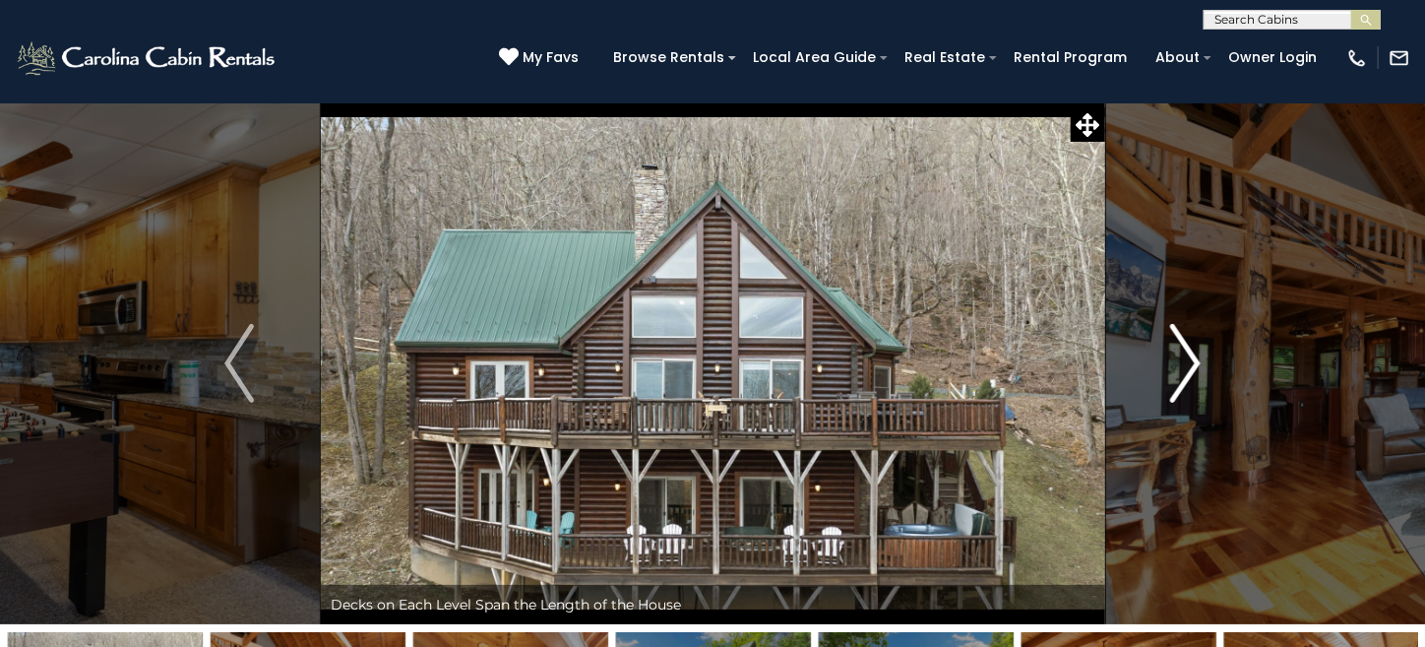
click at [1196, 362] on img "Next" at bounding box center [1186, 363] width 30 height 79
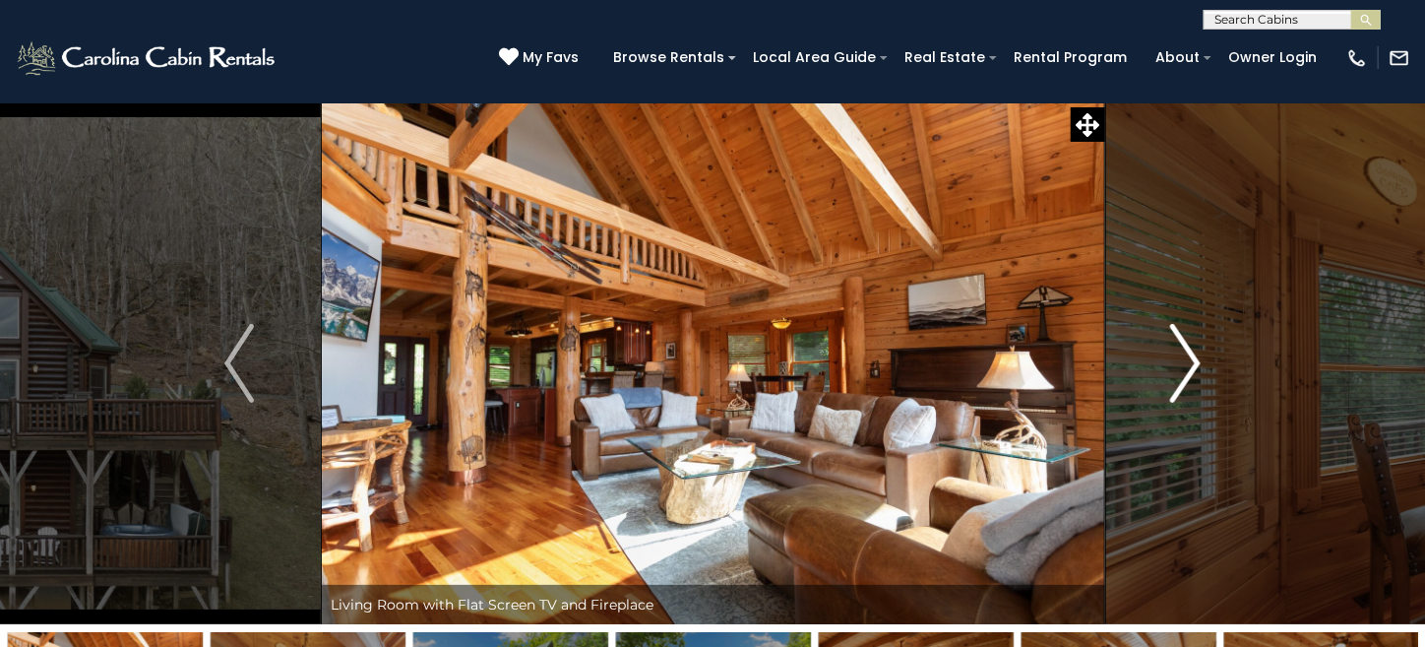
click at [1196, 362] on img "Next" at bounding box center [1186, 363] width 30 height 79
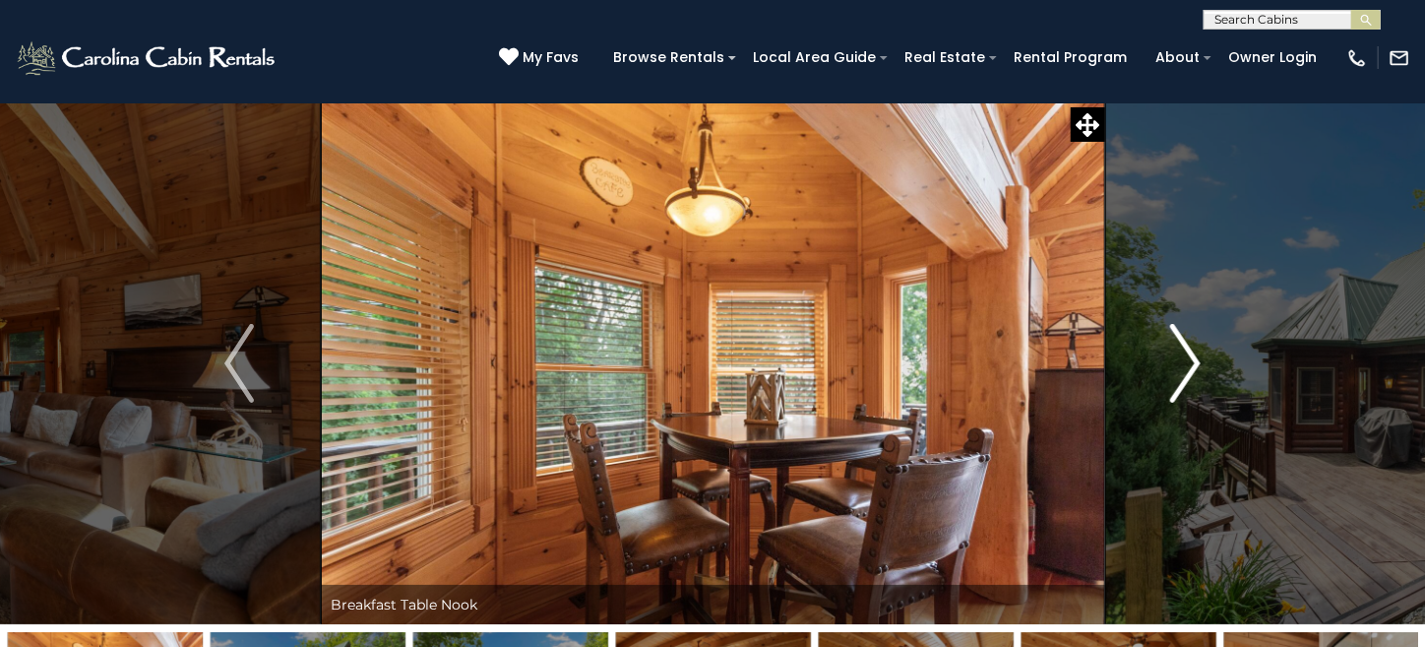
click at [1196, 362] on img "Next" at bounding box center [1186, 363] width 30 height 79
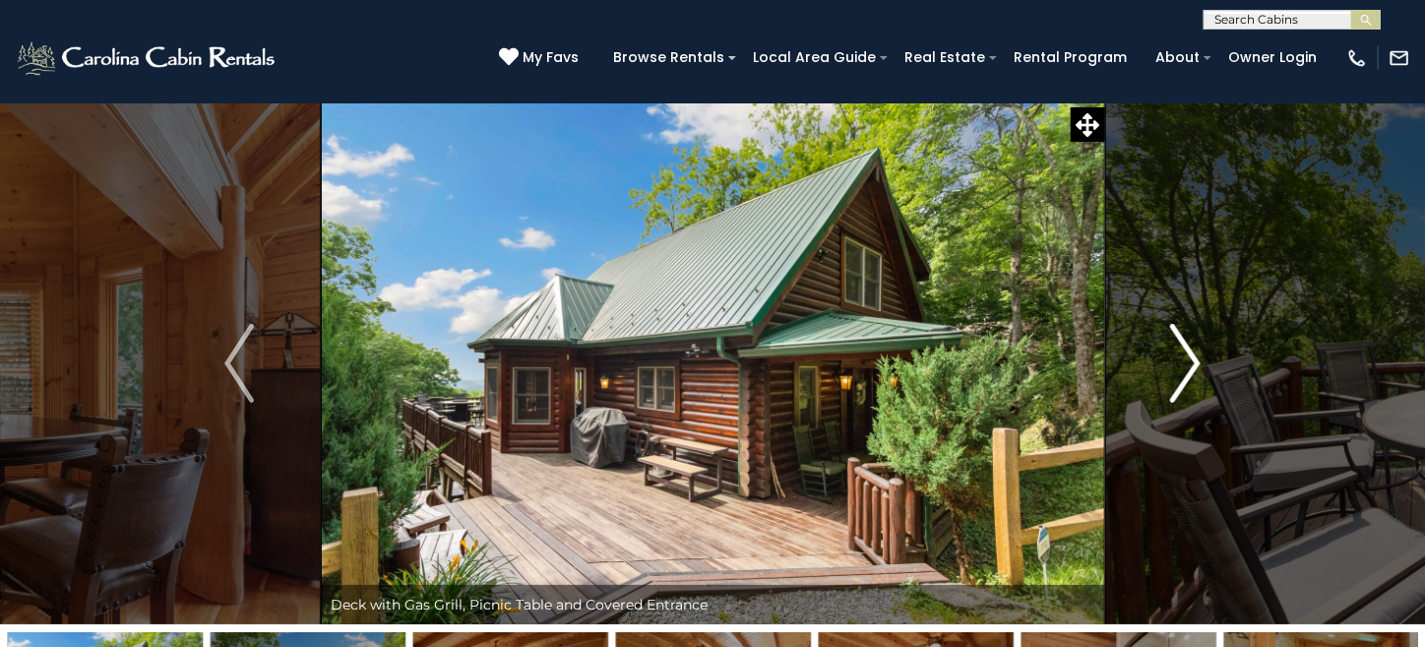
click at [1196, 362] on img "Next" at bounding box center [1186, 363] width 30 height 79
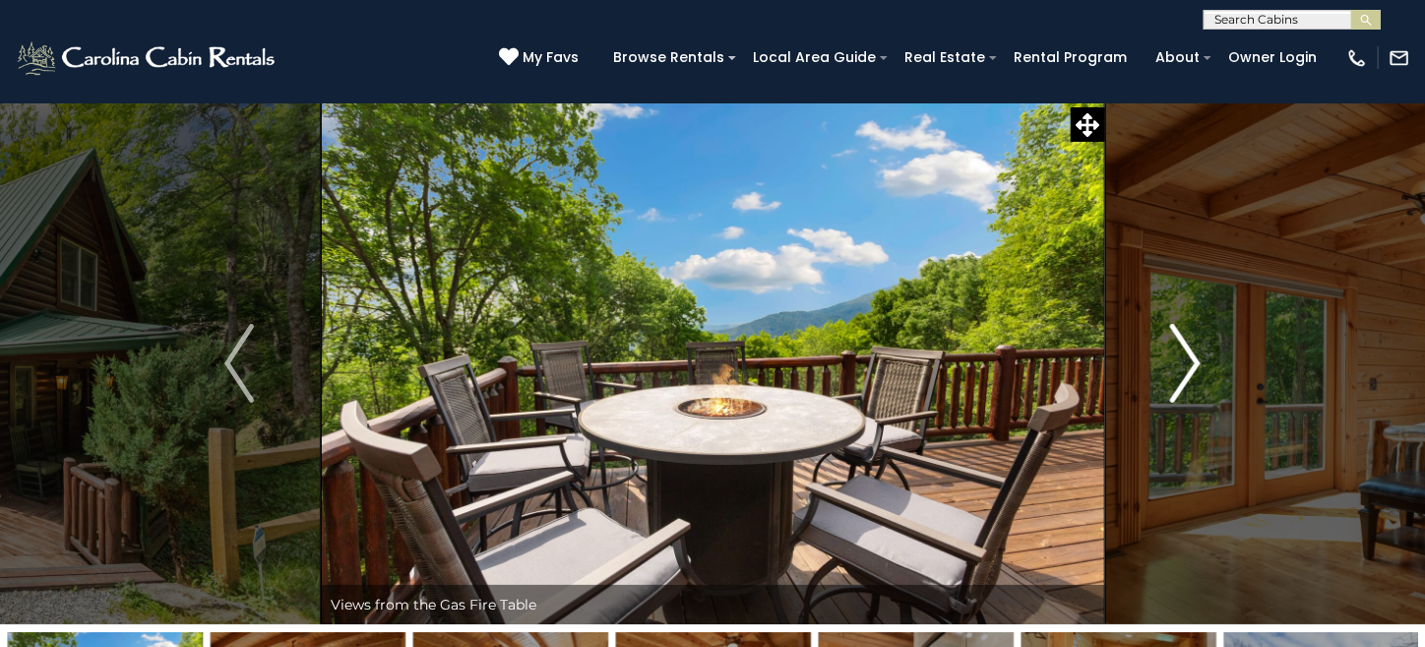
click at [1196, 362] on img "Next" at bounding box center [1186, 363] width 30 height 79
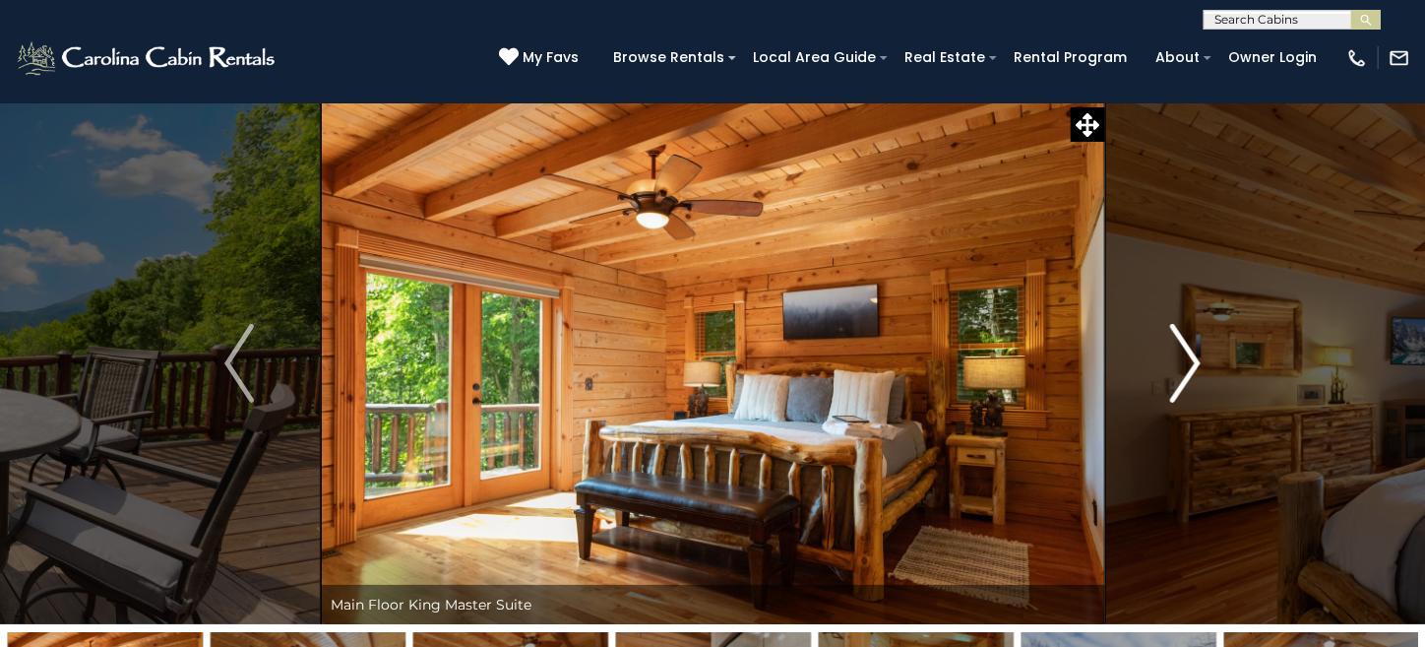
click at [1196, 362] on img "Next" at bounding box center [1186, 363] width 30 height 79
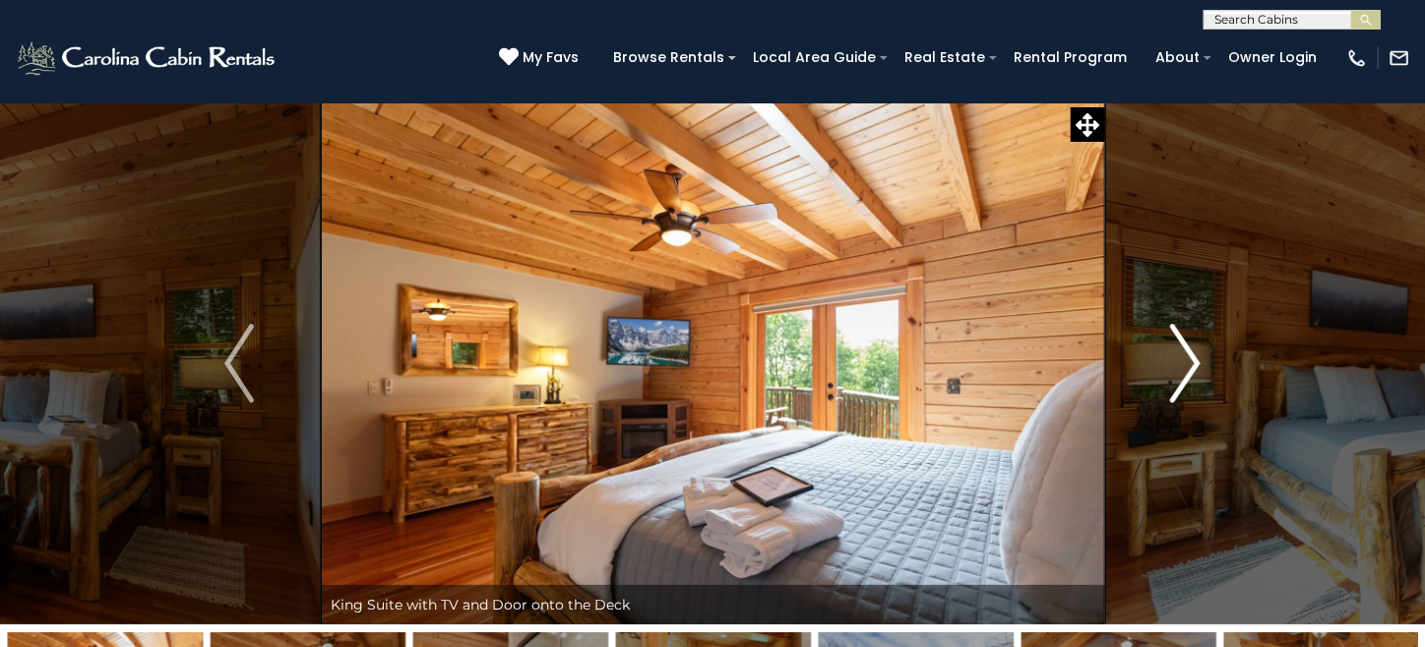
click at [1190, 365] on img "Next" at bounding box center [1186, 363] width 30 height 79
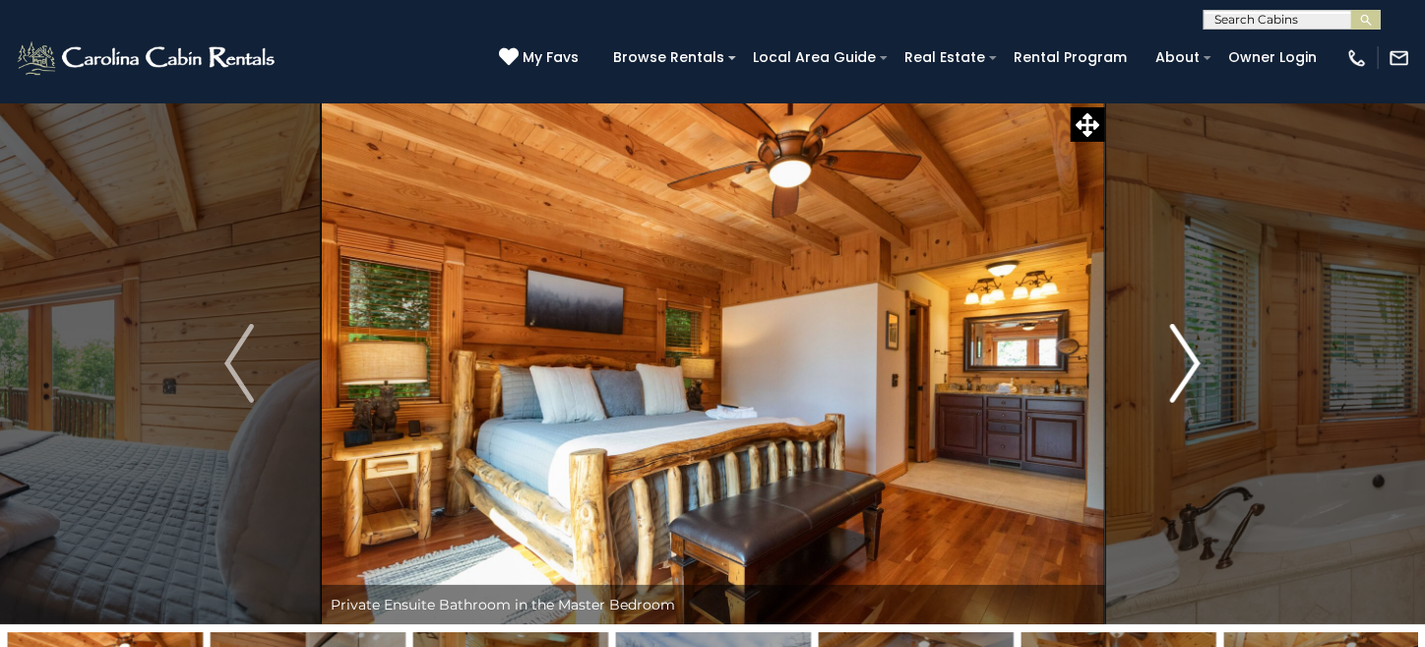
click at [1190, 367] on img "Next" at bounding box center [1186, 363] width 30 height 79
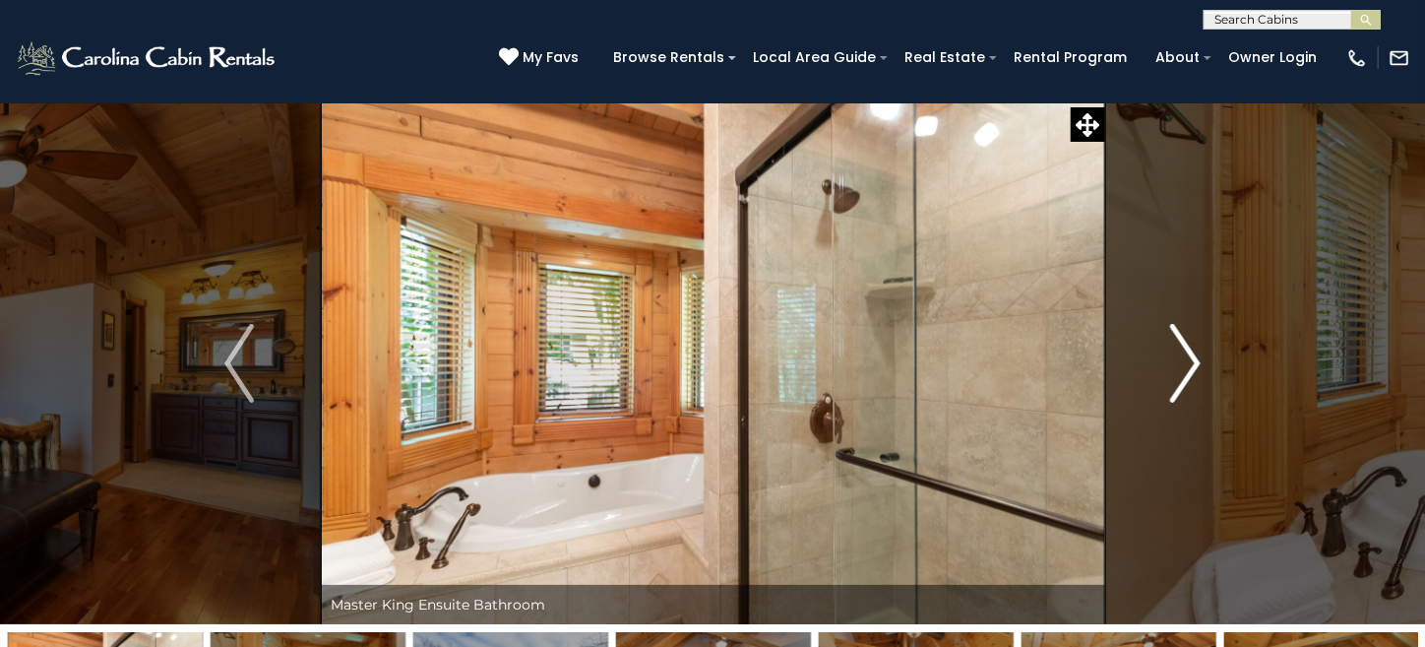
click at [1190, 367] on img "Next" at bounding box center [1186, 363] width 30 height 79
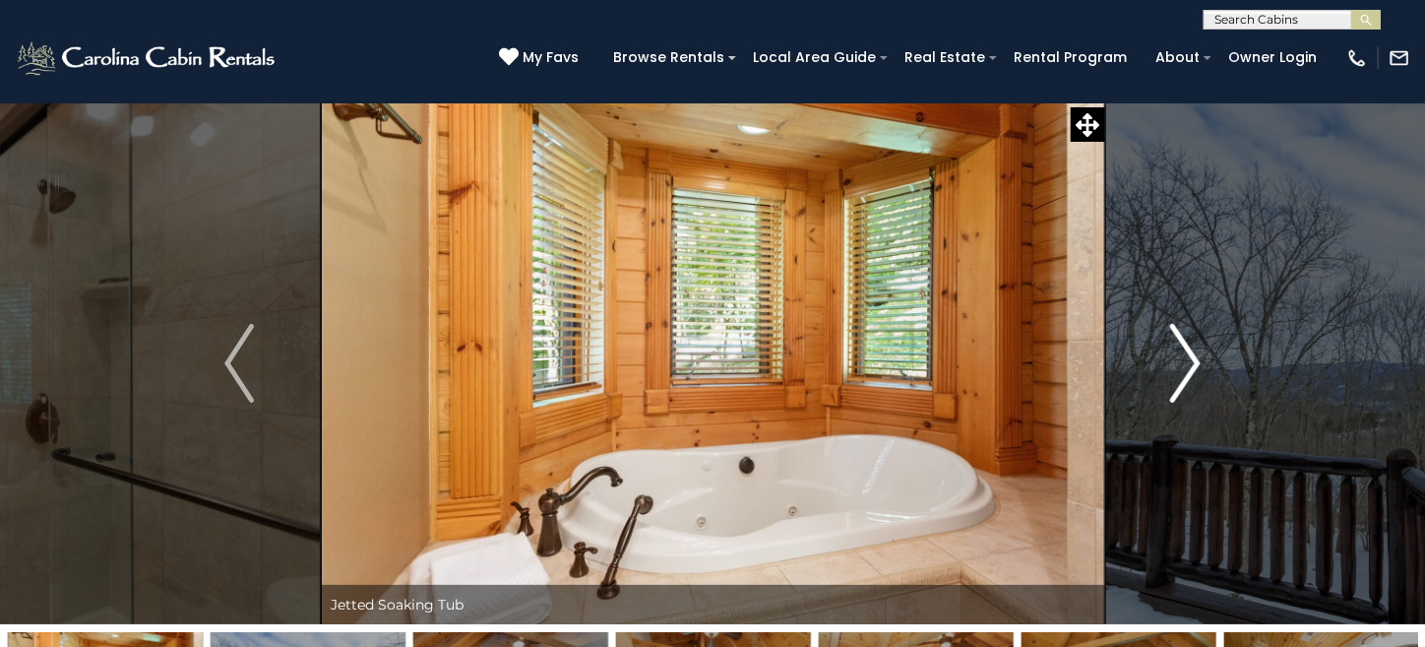
click at [1190, 367] on img "Next" at bounding box center [1186, 363] width 30 height 79
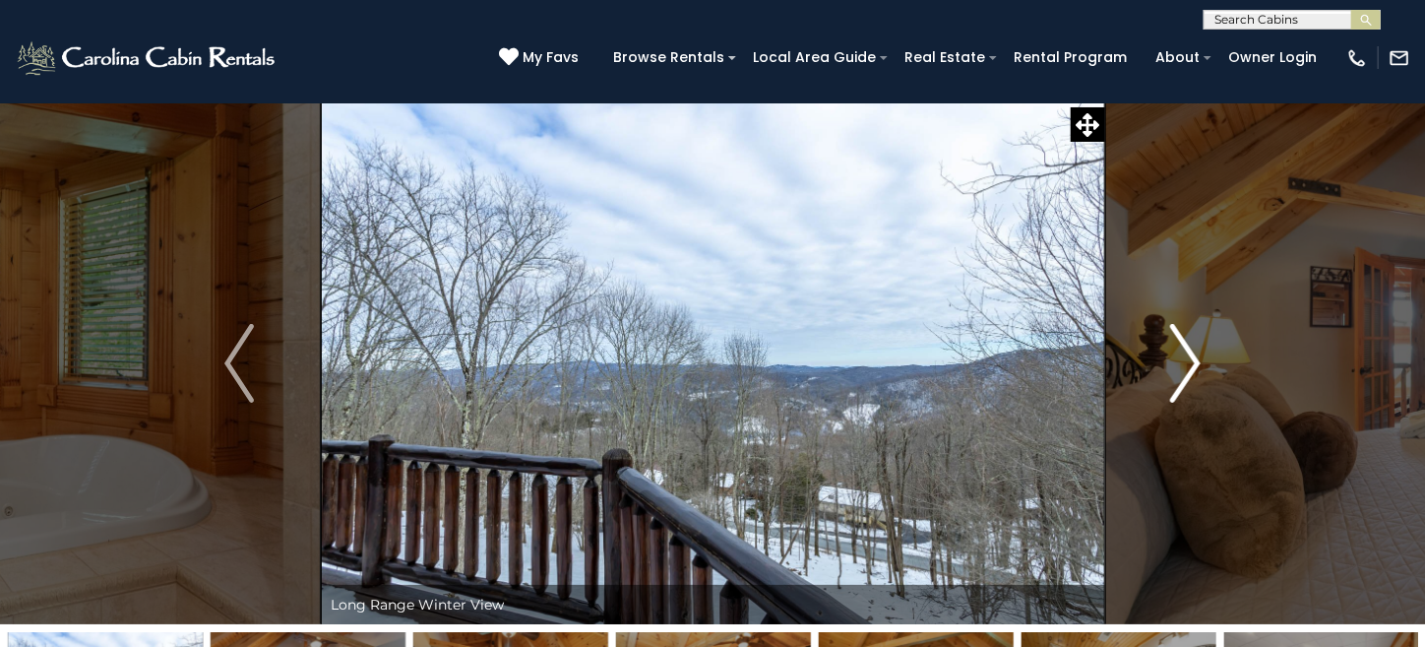
click at [1190, 367] on img "Next" at bounding box center [1186, 363] width 30 height 79
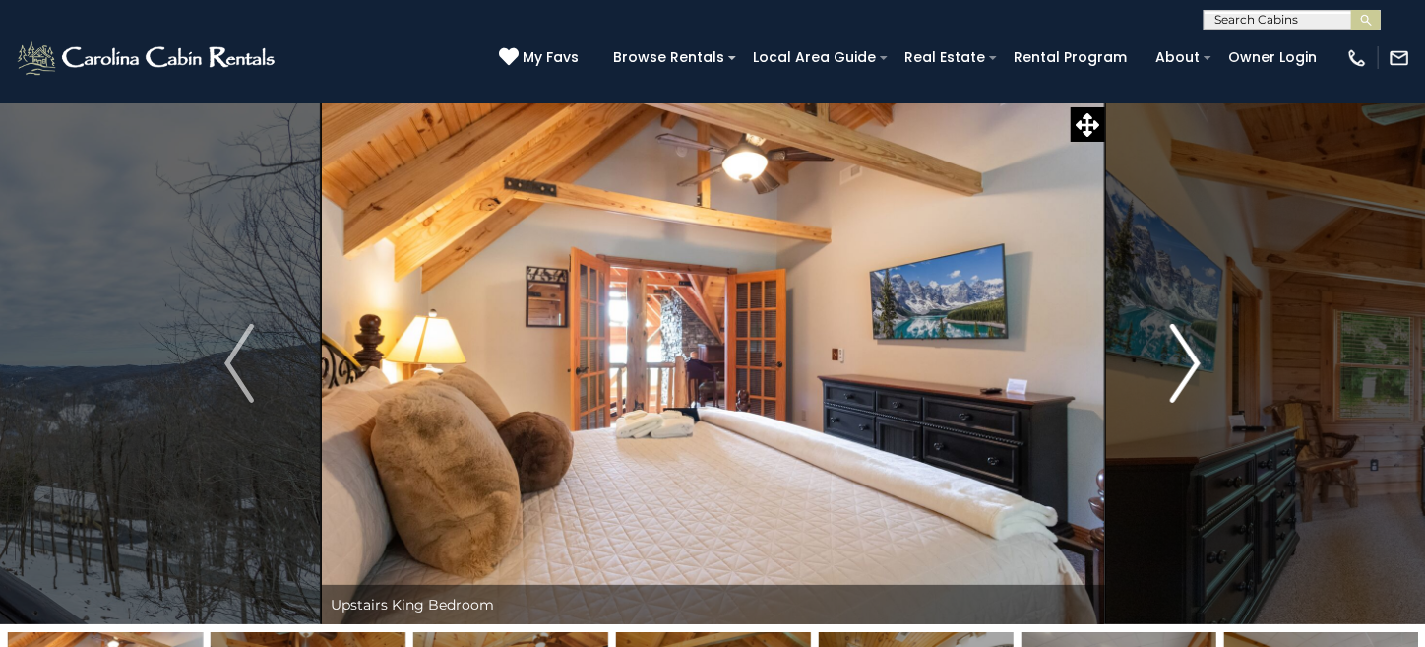
click at [1190, 367] on img "Next" at bounding box center [1186, 363] width 30 height 79
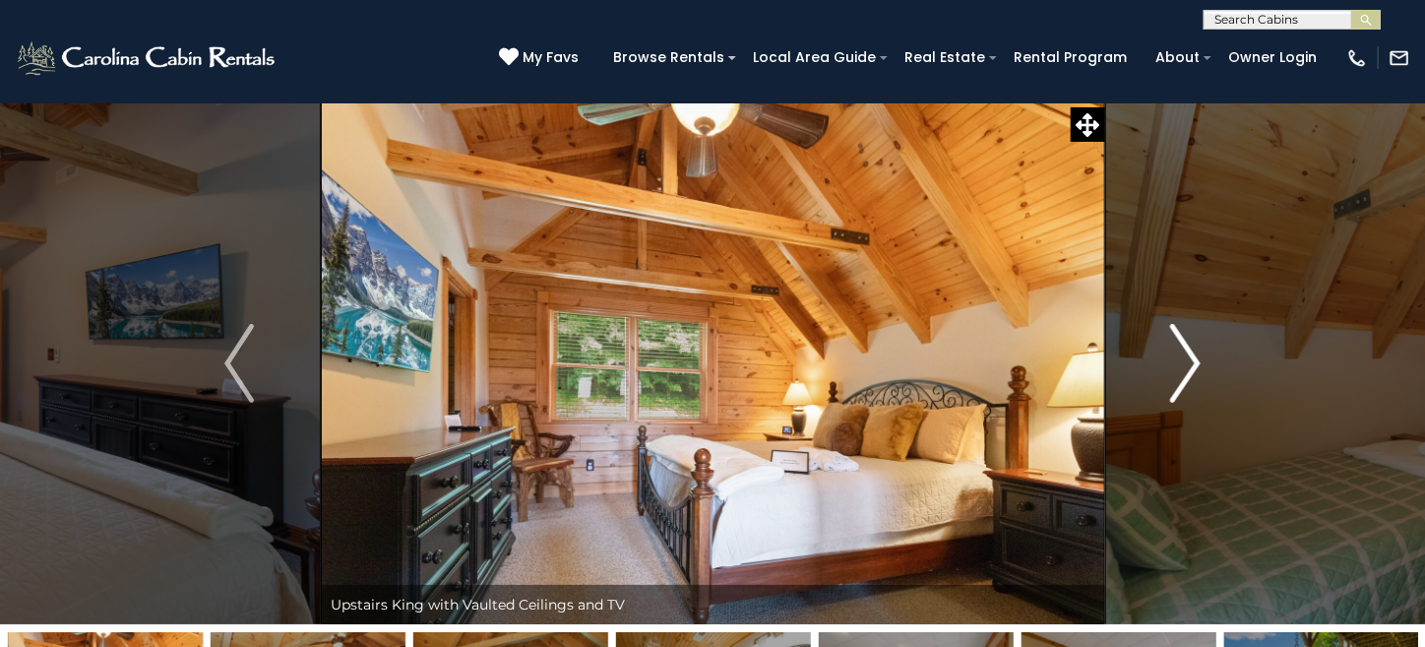
click at [1190, 367] on img "Next" at bounding box center [1186, 363] width 30 height 79
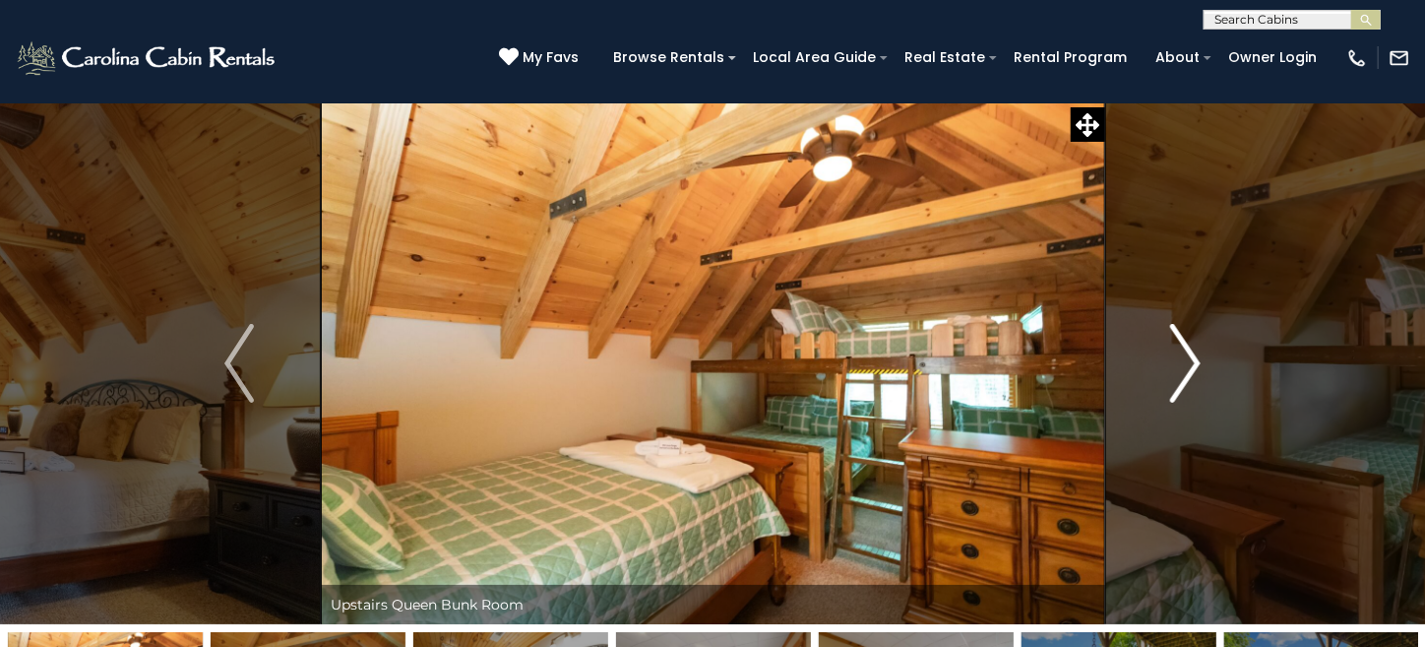
click at [1190, 367] on img "Next" at bounding box center [1186, 363] width 30 height 79
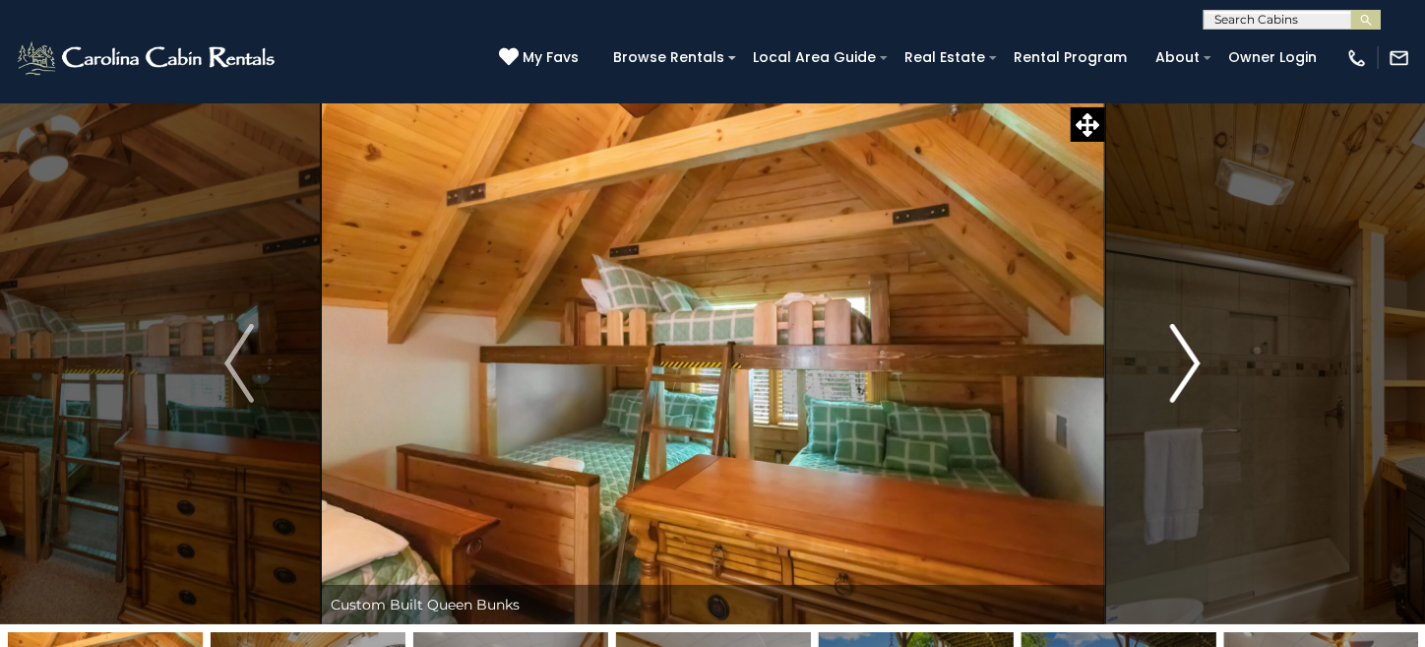
click at [1190, 367] on img "Next" at bounding box center [1186, 363] width 30 height 79
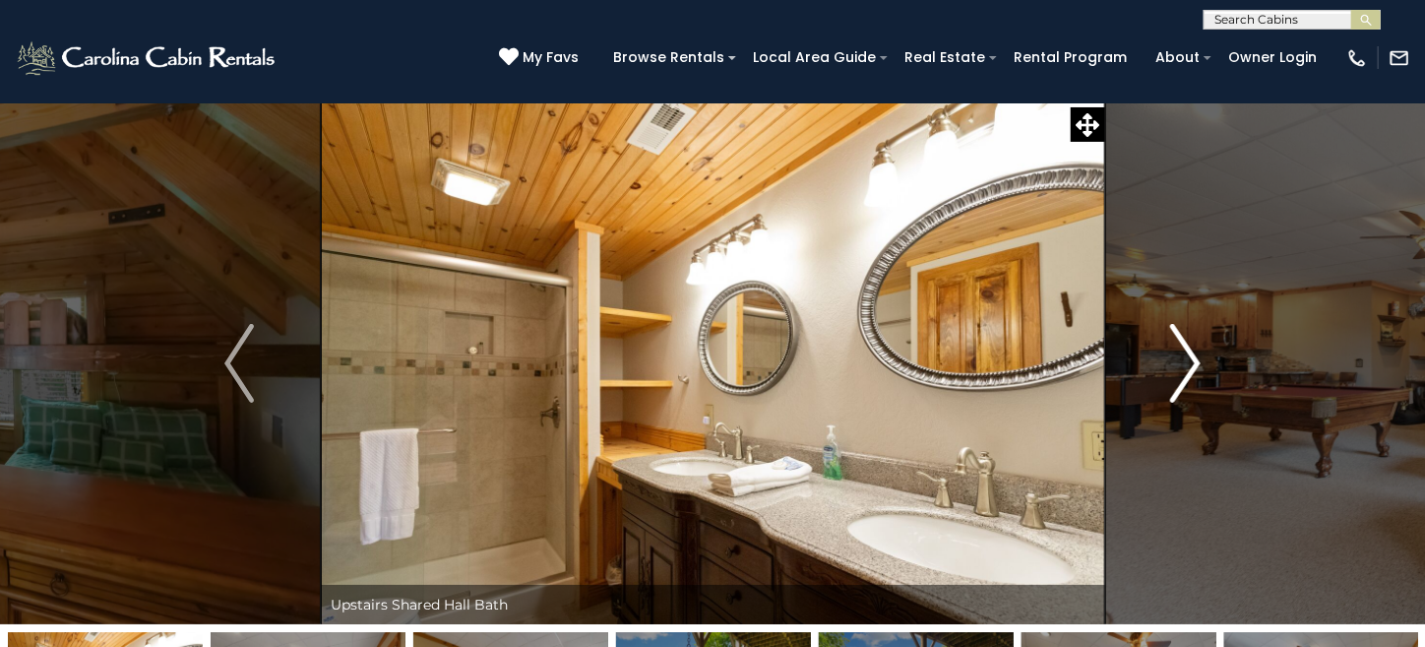
click at [1190, 367] on img "Next" at bounding box center [1186, 363] width 30 height 79
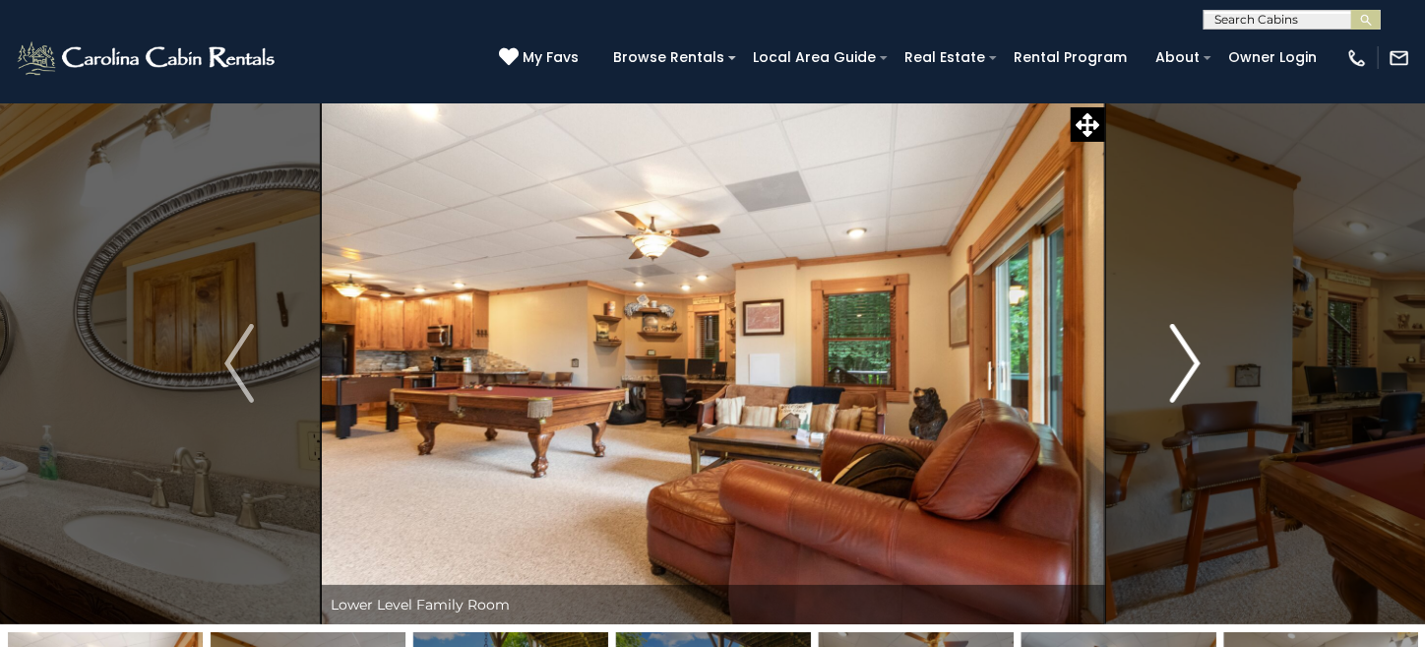
click at [1190, 367] on img "Next" at bounding box center [1186, 363] width 30 height 79
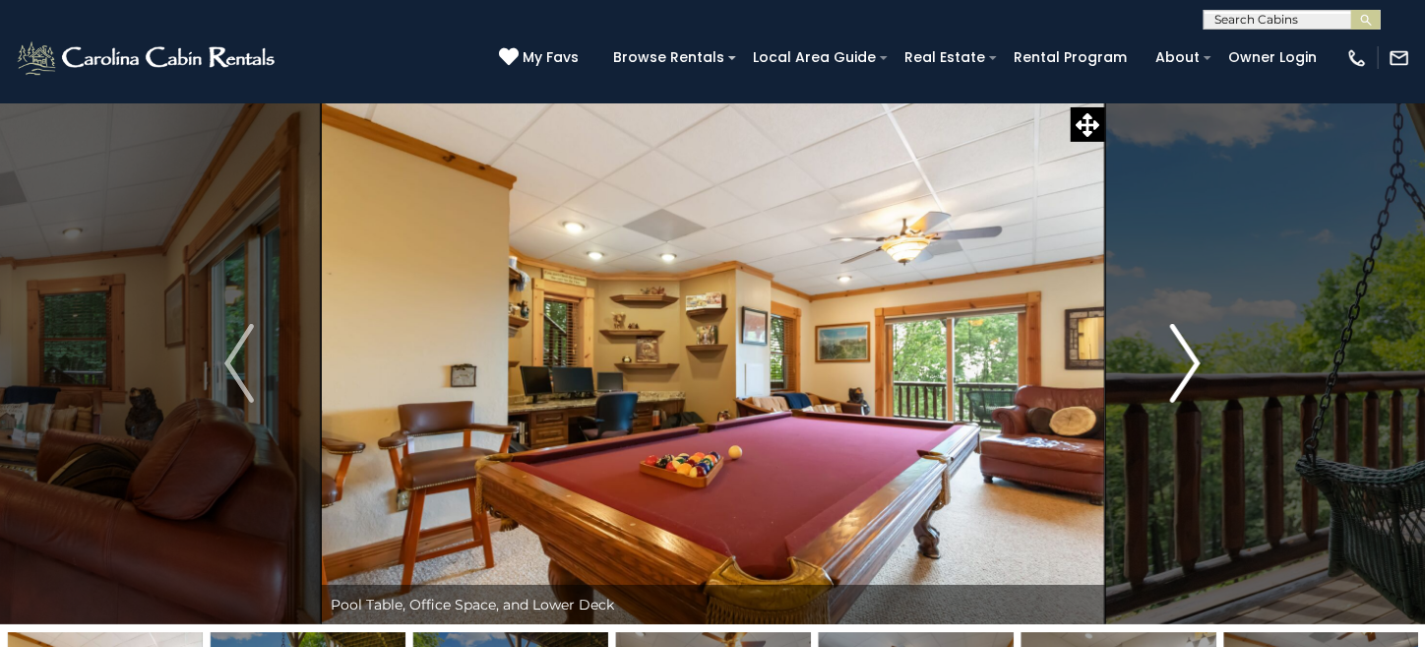
click at [1190, 367] on img "Next" at bounding box center [1186, 363] width 30 height 79
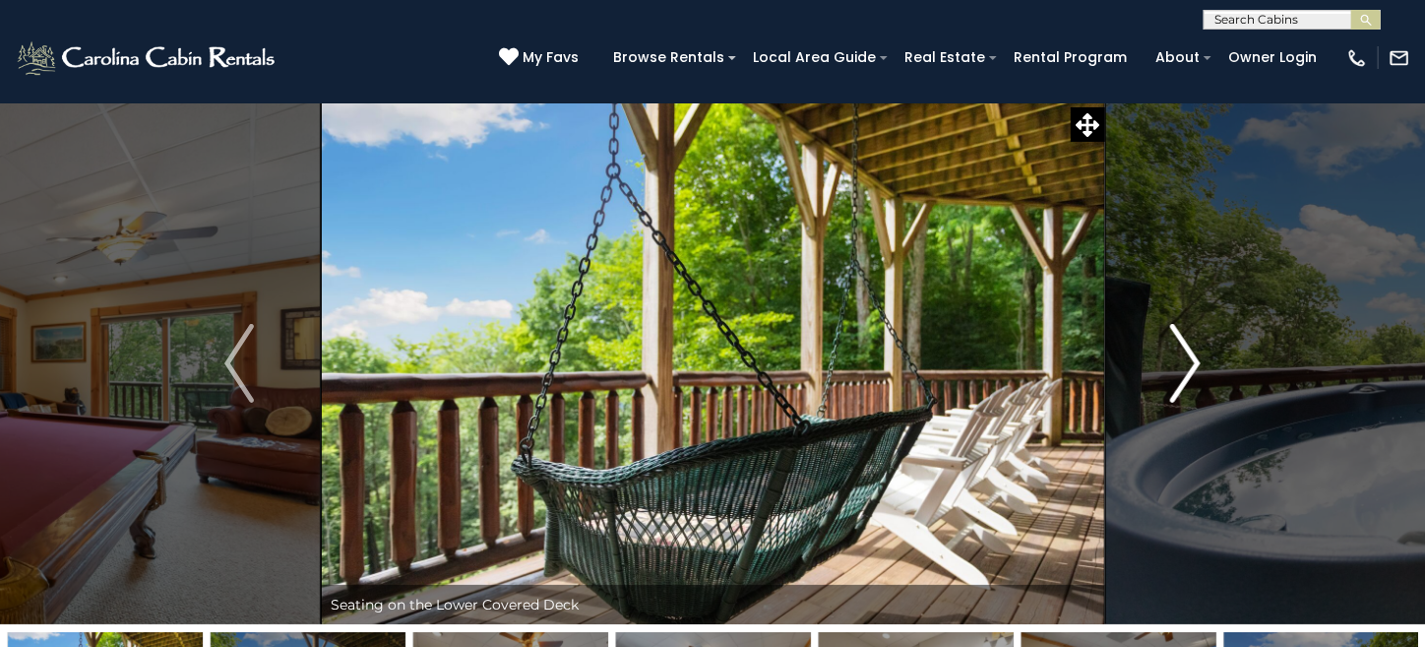
click at [1190, 367] on img "Next" at bounding box center [1186, 363] width 30 height 79
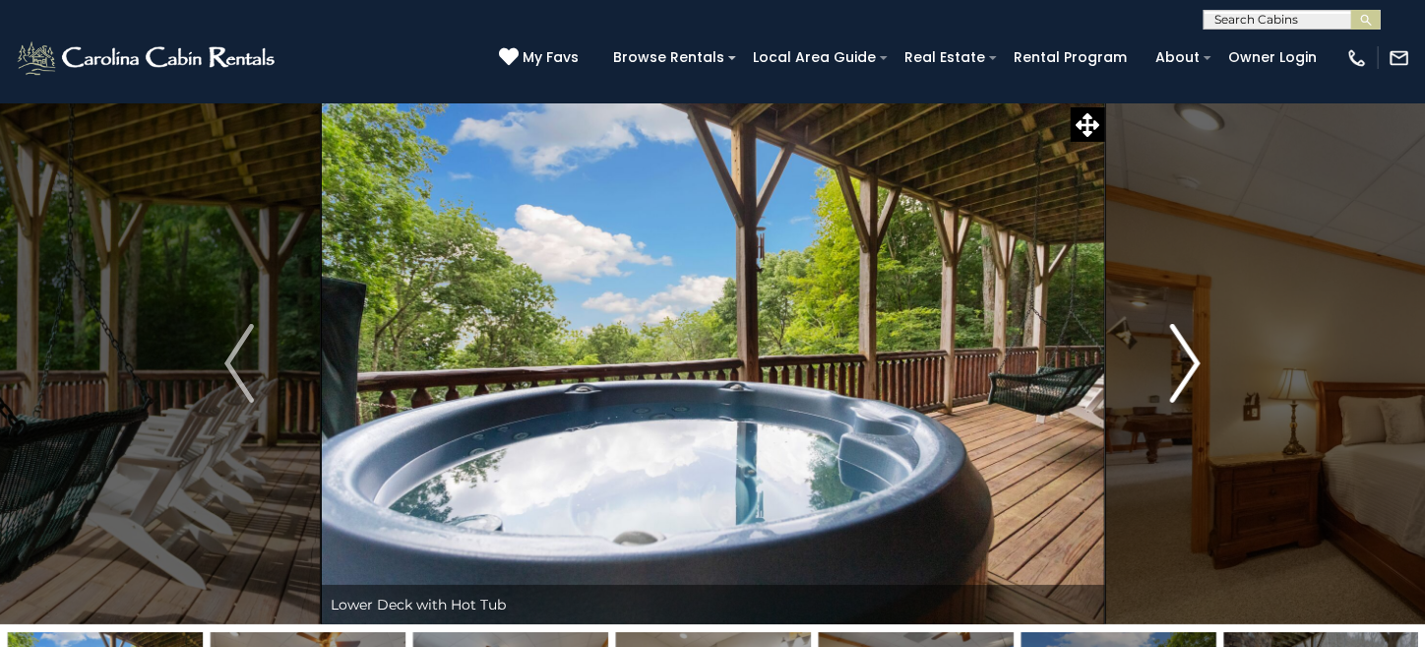
click at [1190, 367] on img "Next" at bounding box center [1186, 363] width 30 height 79
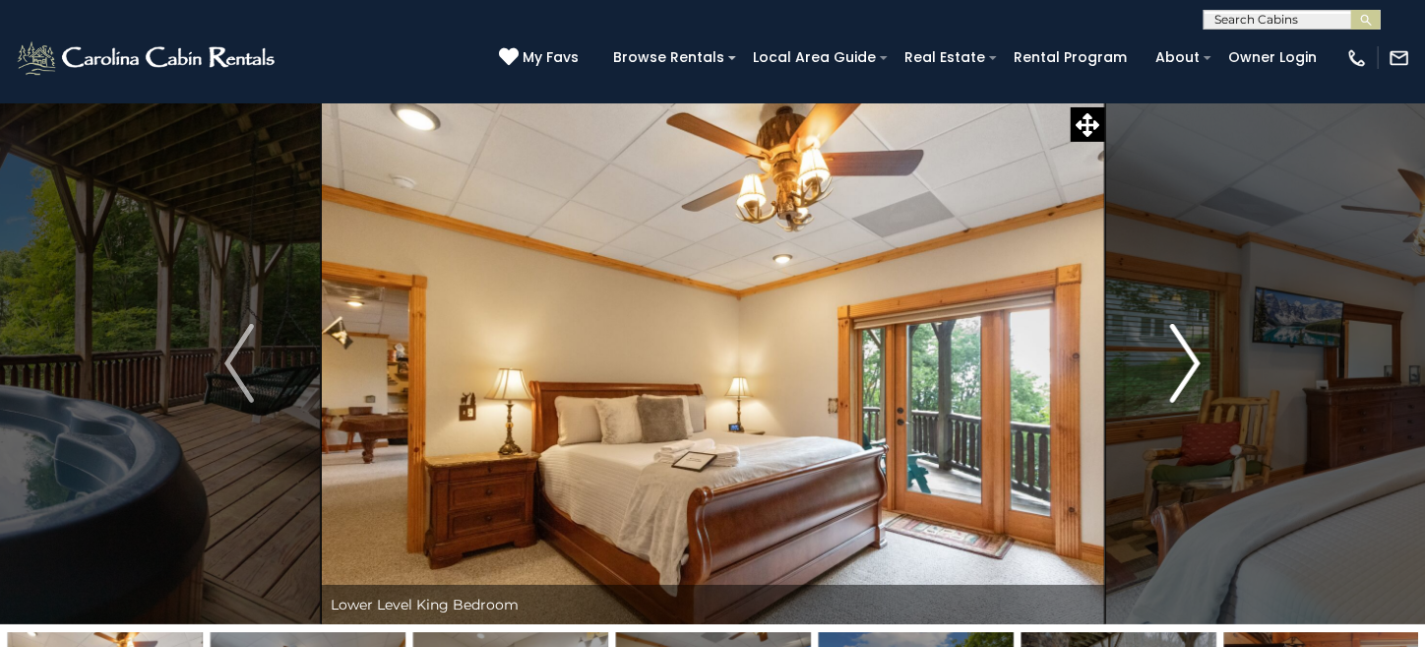
click at [1190, 367] on img "Next" at bounding box center [1186, 363] width 30 height 79
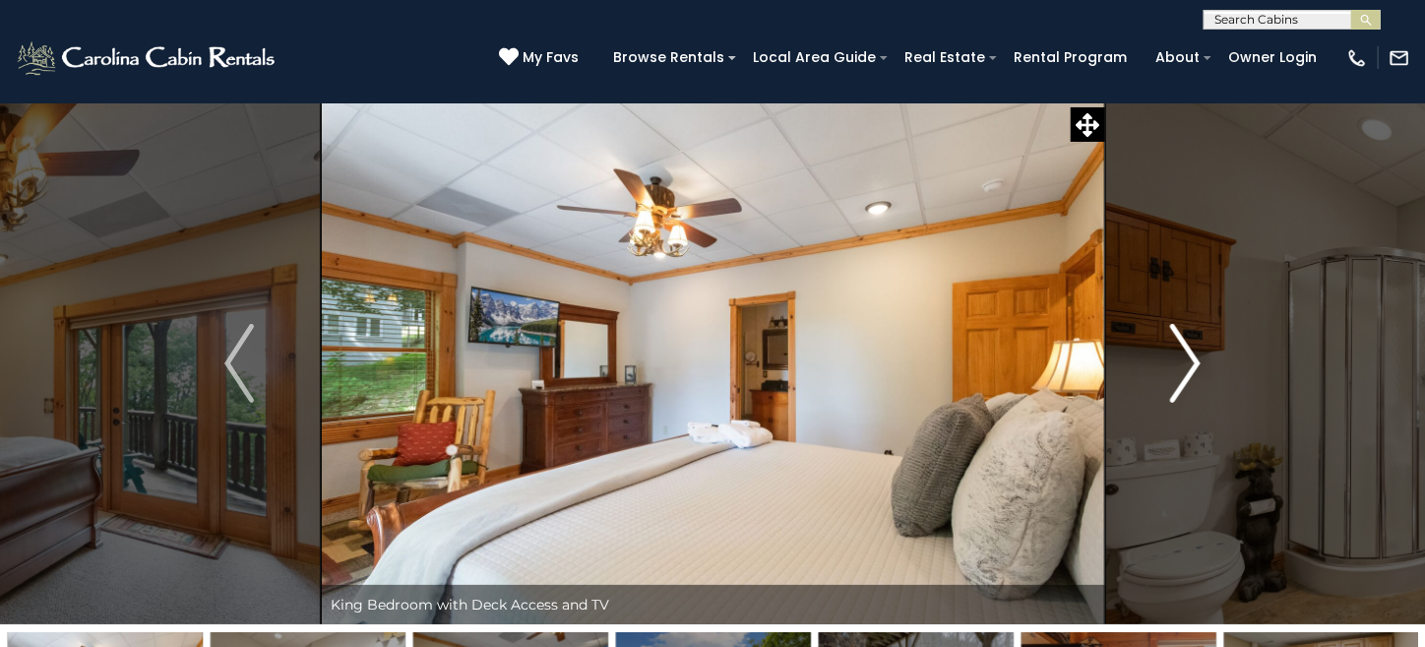
click at [1190, 367] on img "Next" at bounding box center [1186, 363] width 30 height 79
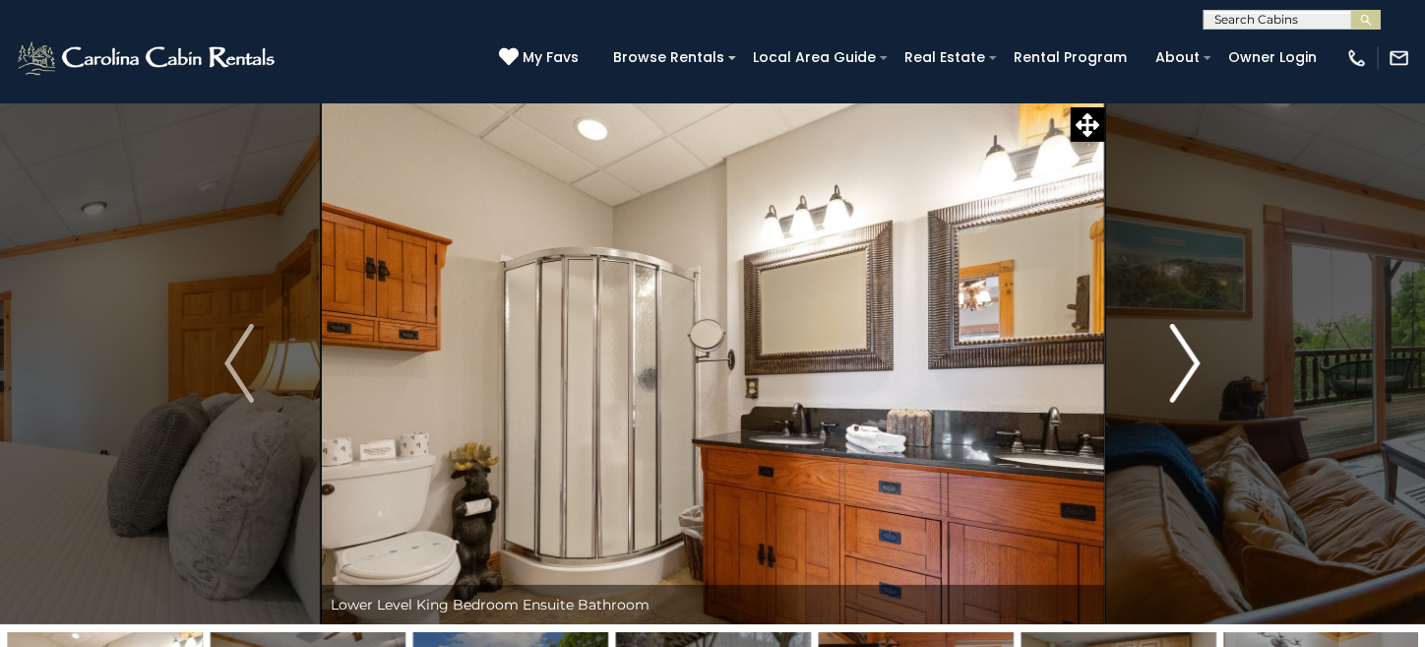
click at [1190, 367] on img "Next" at bounding box center [1186, 363] width 30 height 79
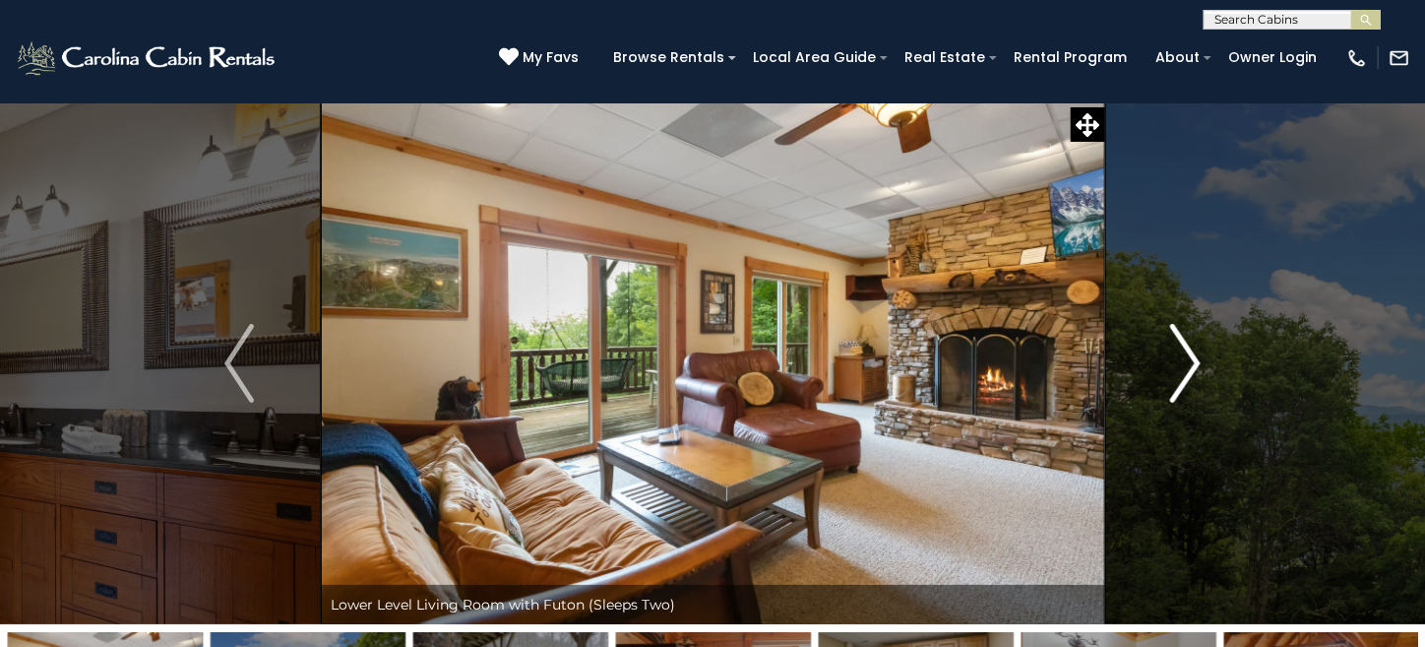
click at [1190, 367] on img "Next" at bounding box center [1186, 363] width 30 height 79
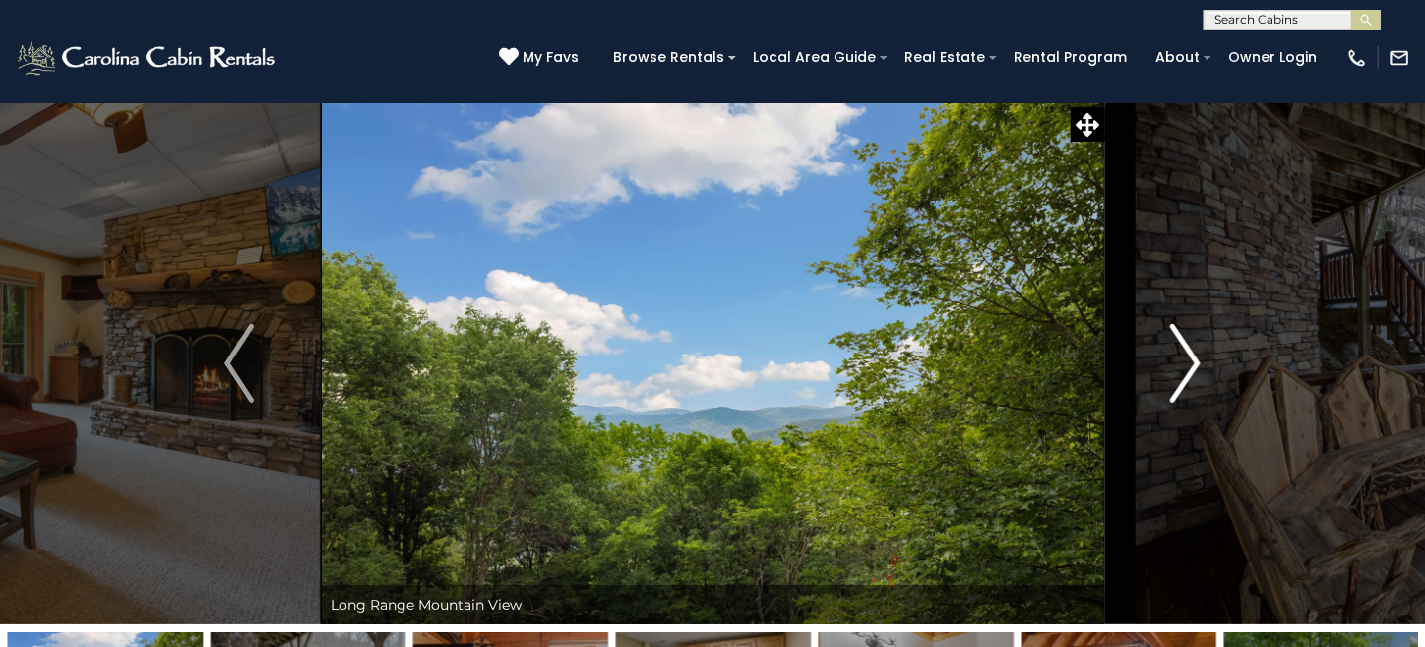
click at [1190, 367] on img "Next" at bounding box center [1186, 363] width 30 height 79
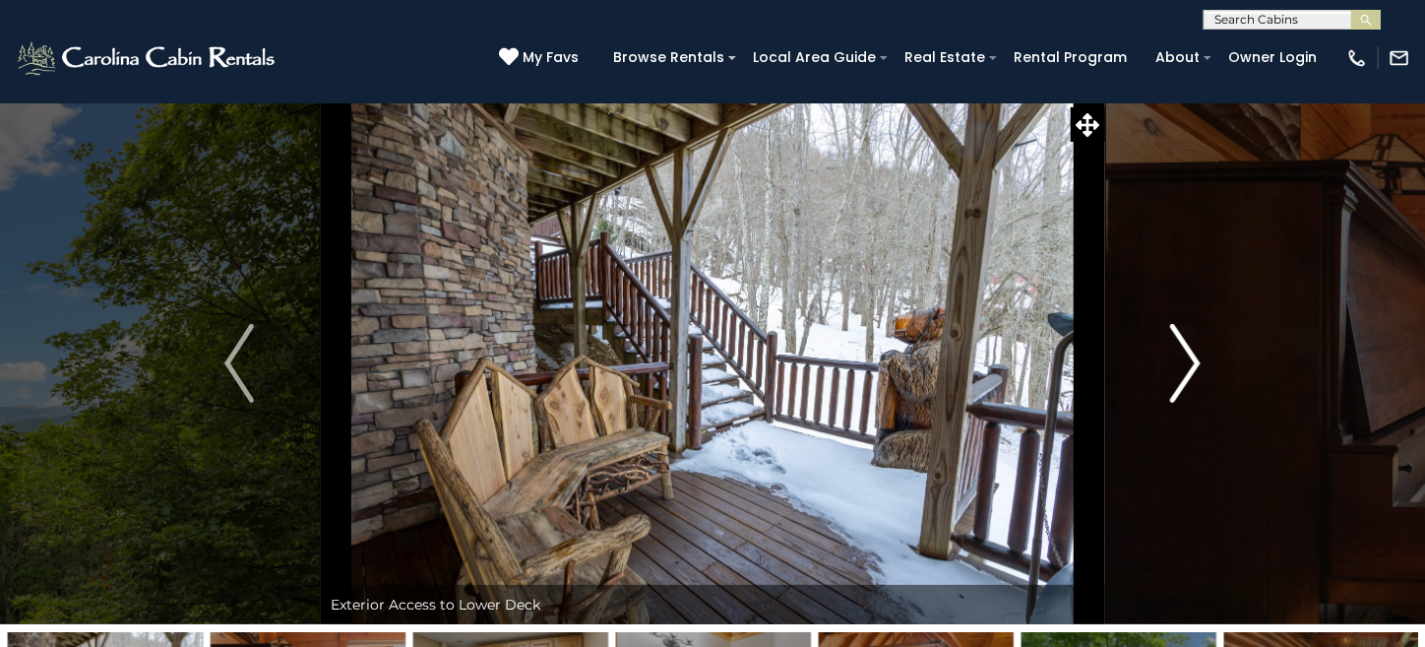
click at [1190, 367] on img "Next" at bounding box center [1186, 363] width 30 height 79
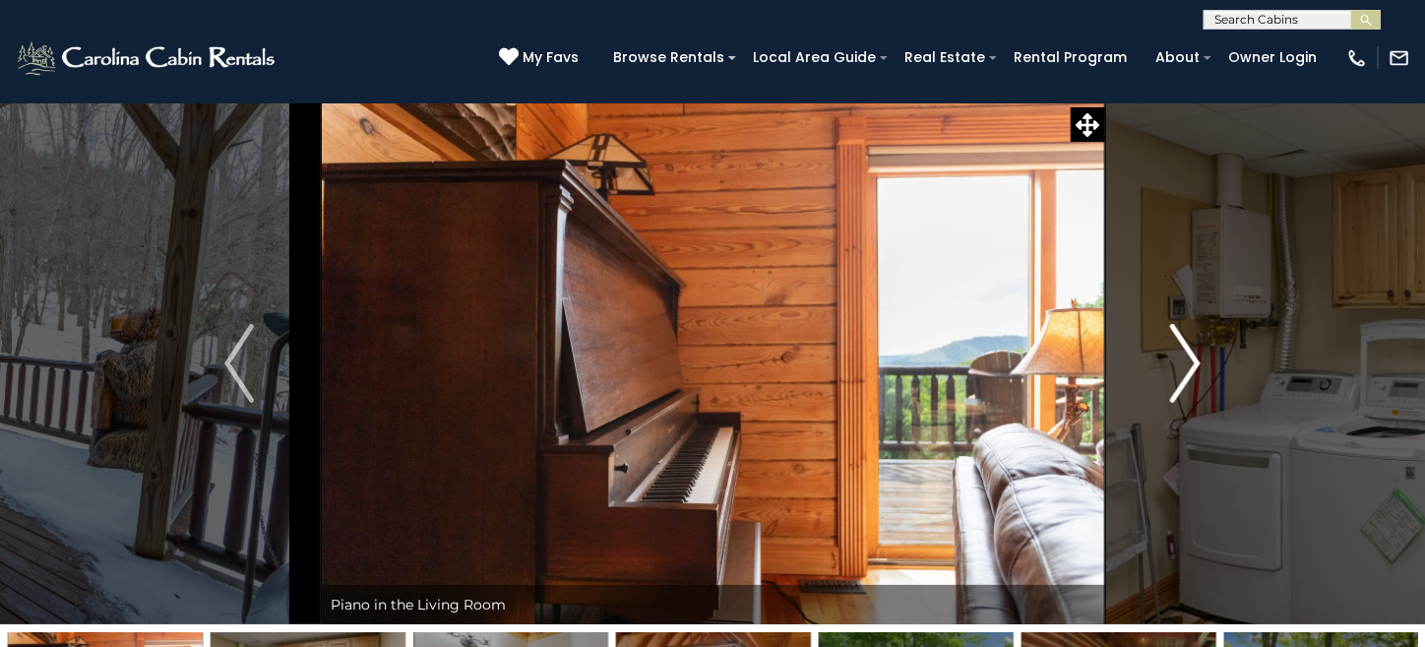
click at [1190, 367] on img "Next" at bounding box center [1186, 363] width 30 height 79
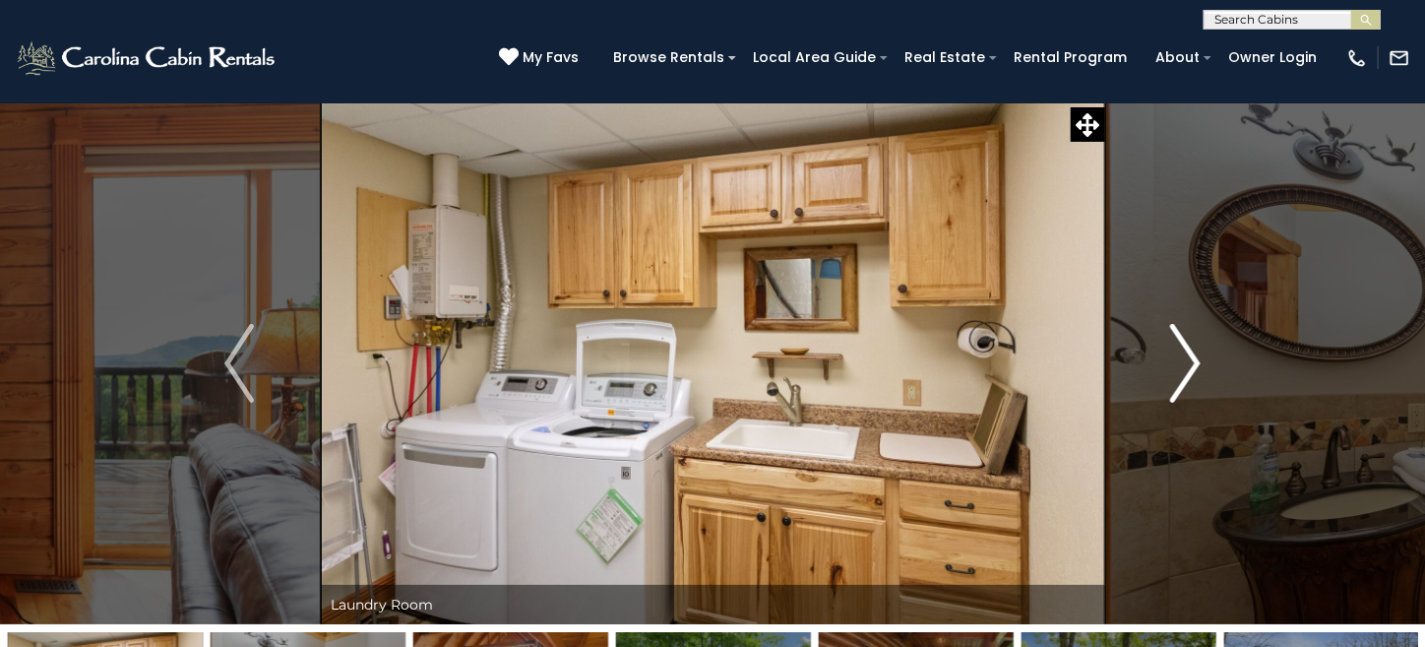
click at [1190, 367] on img "Next" at bounding box center [1186, 363] width 30 height 79
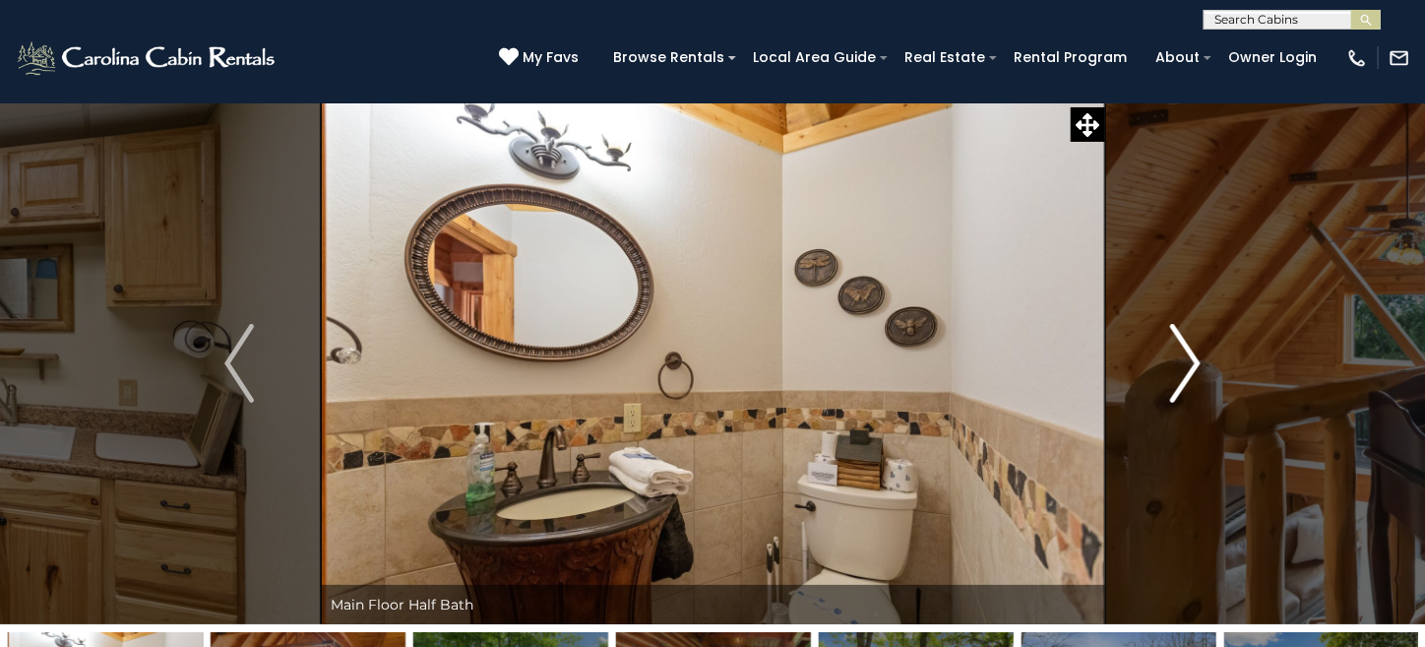
click at [1190, 367] on img "Next" at bounding box center [1186, 363] width 30 height 79
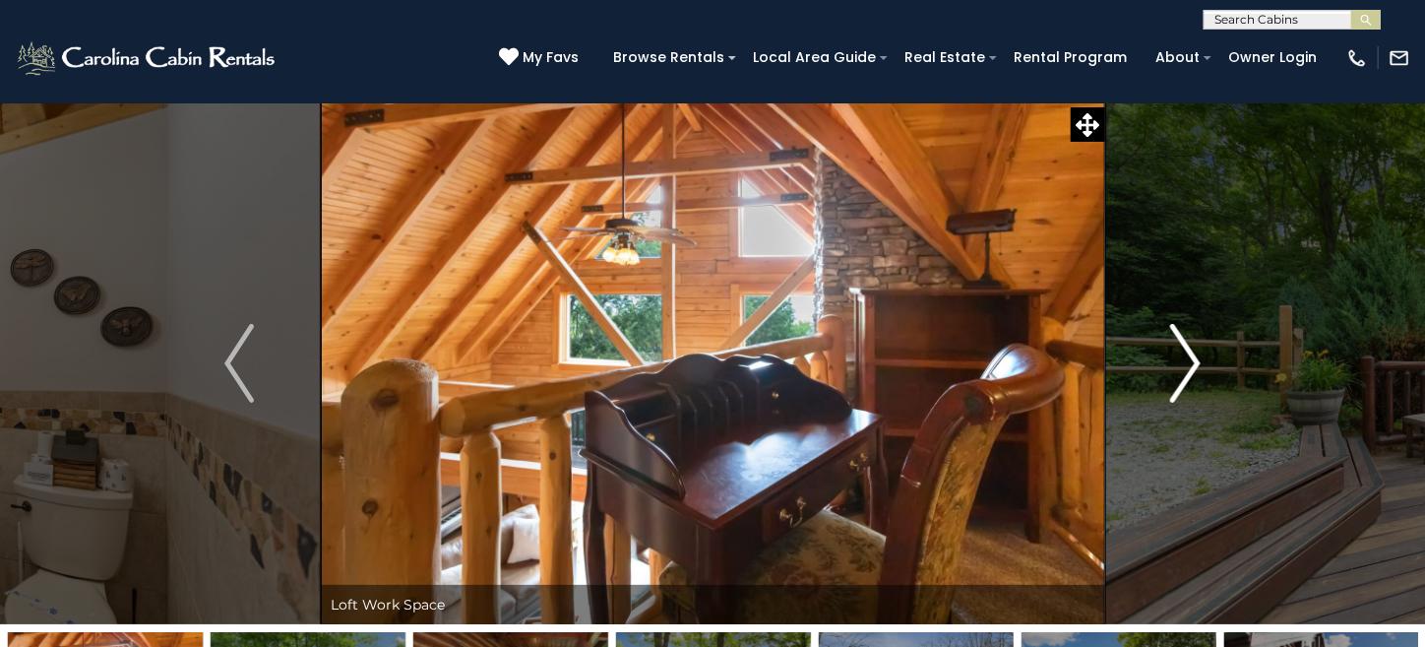
click at [1190, 367] on img "Next" at bounding box center [1186, 363] width 30 height 79
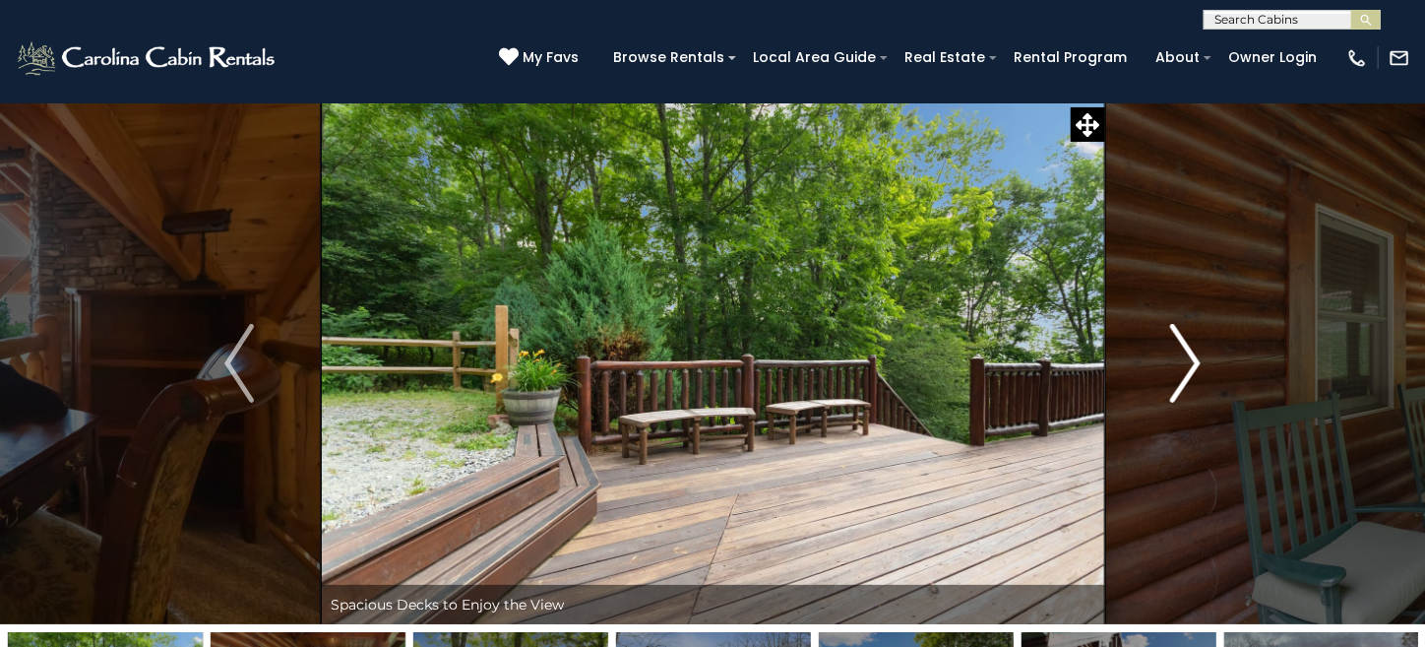
click at [1190, 369] on img "Next" at bounding box center [1186, 363] width 30 height 79
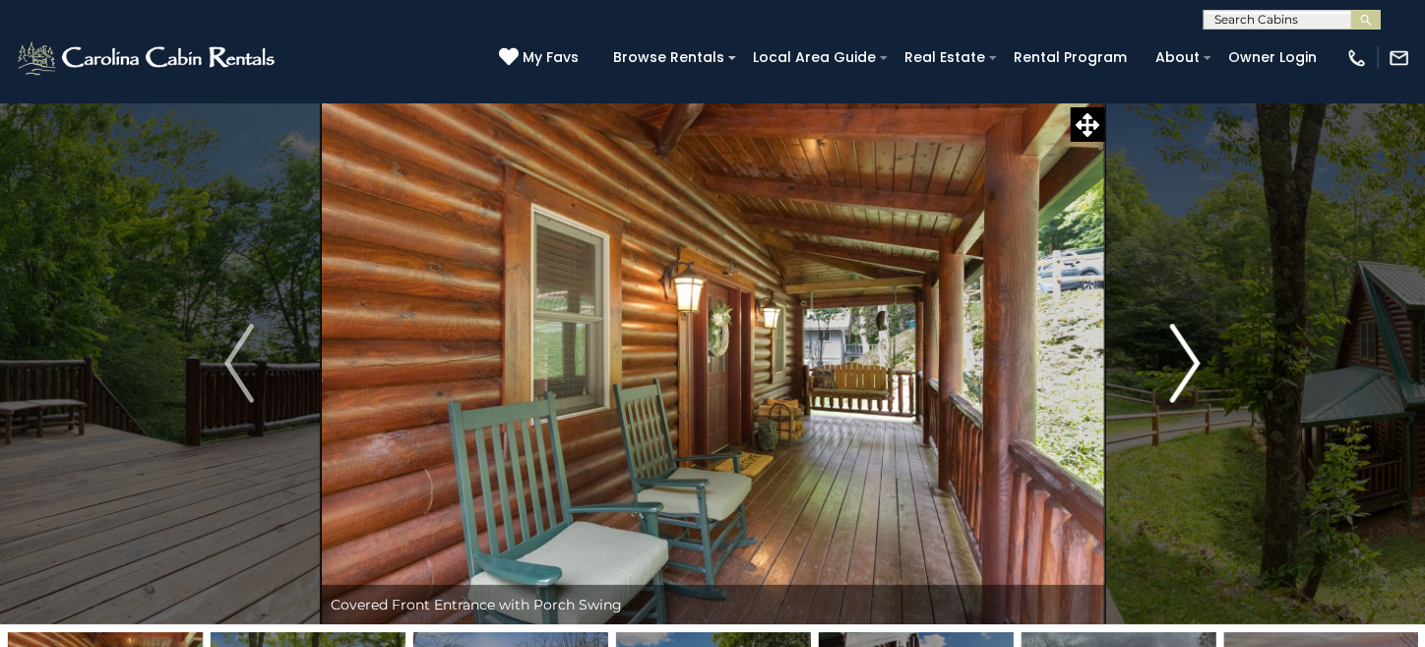
click at [1190, 369] on img "Next" at bounding box center [1186, 363] width 30 height 79
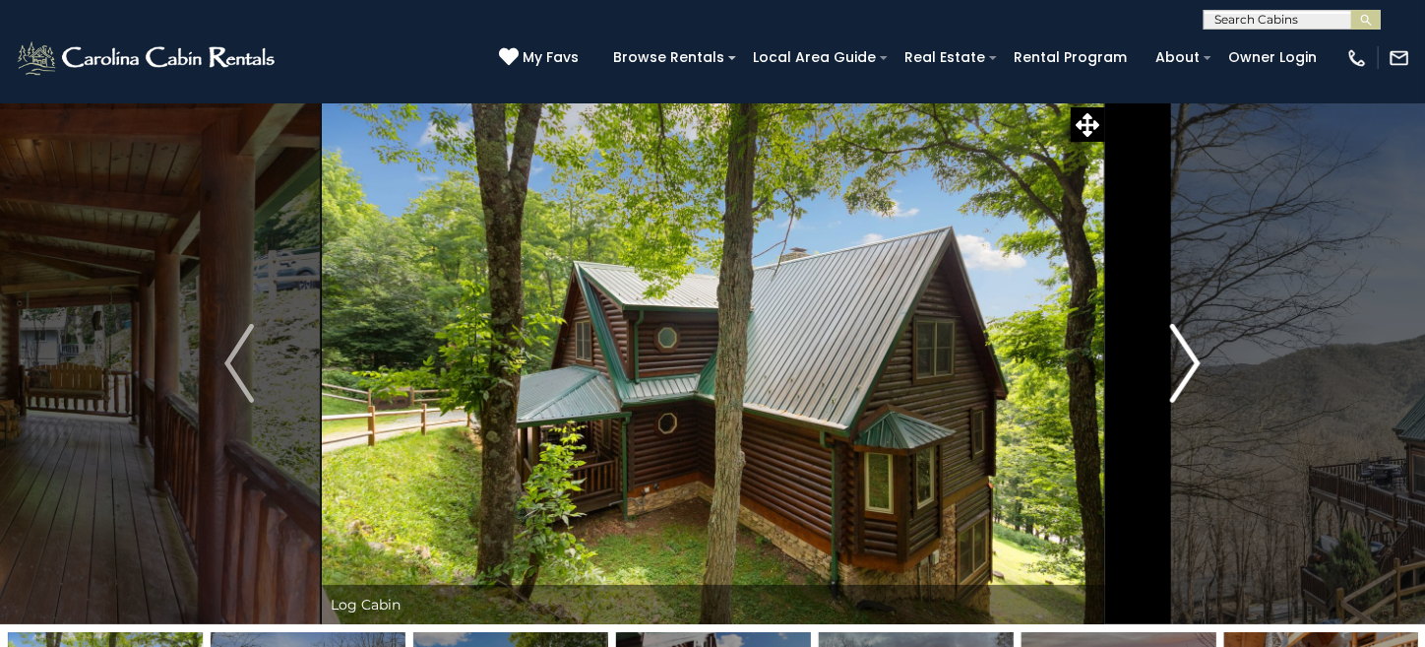
click at [1190, 369] on img "Next" at bounding box center [1186, 363] width 30 height 79
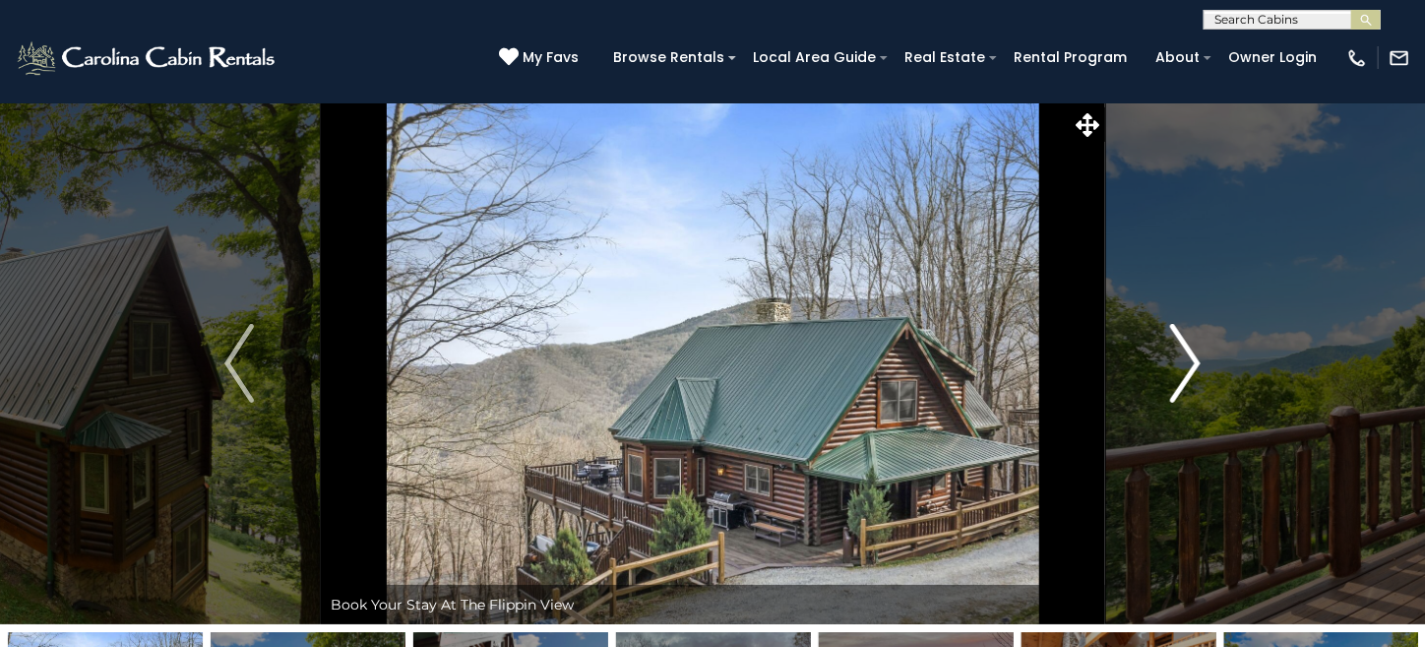
click at [1190, 369] on img "Next" at bounding box center [1186, 363] width 30 height 79
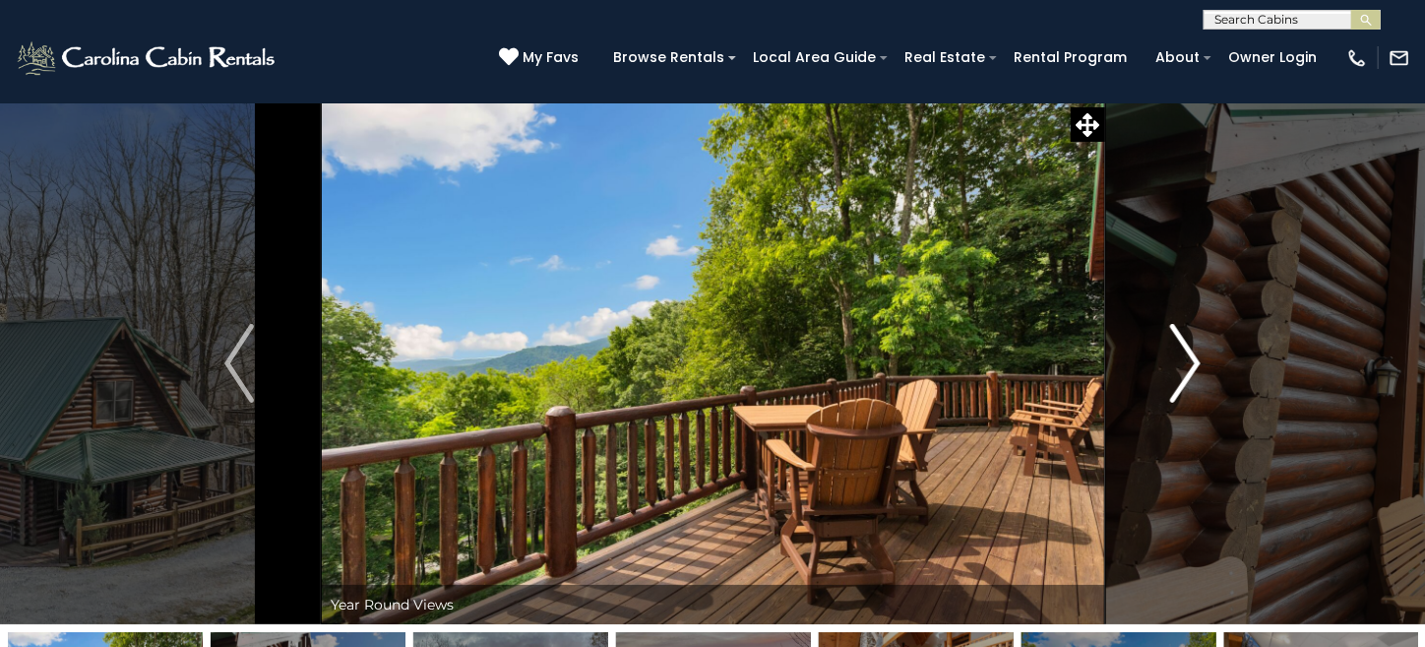
click at [1190, 369] on img "Next" at bounding box center [1186, 363] width 30 height 79
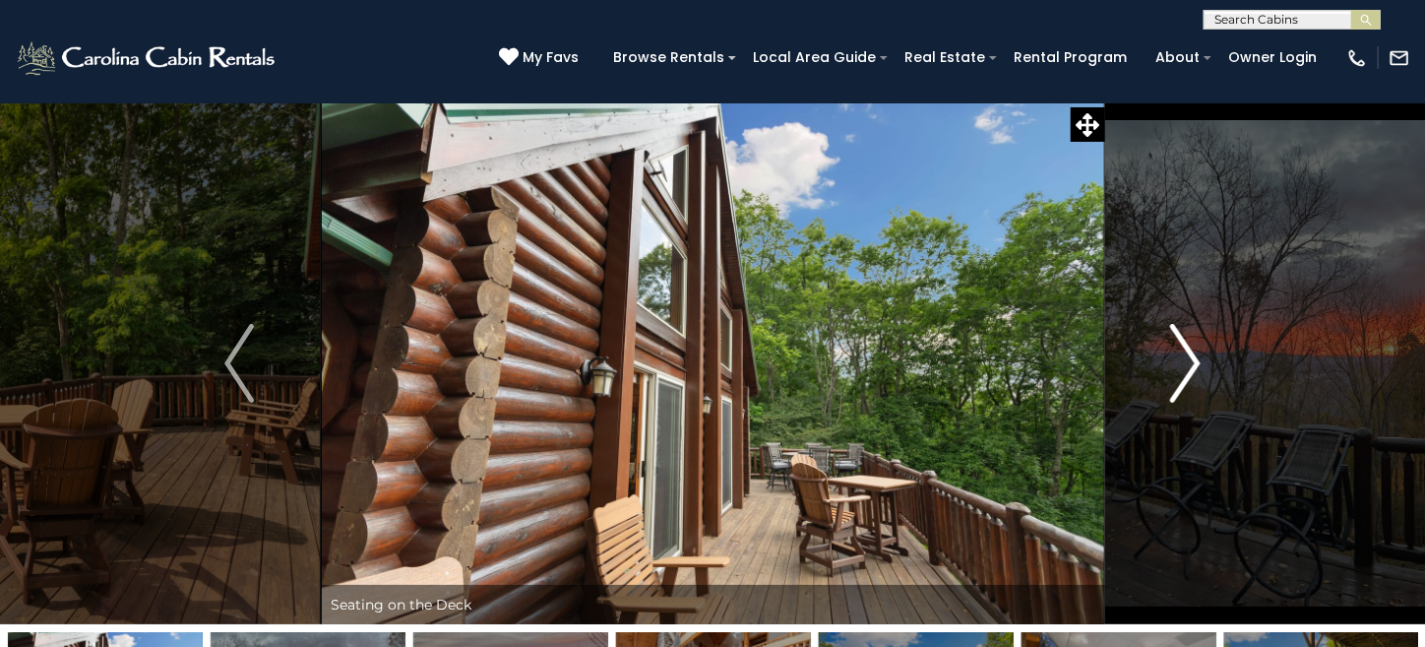
click at [1190, 369] on img "Next" at bounding box center [1186, 363] width 30 height 79
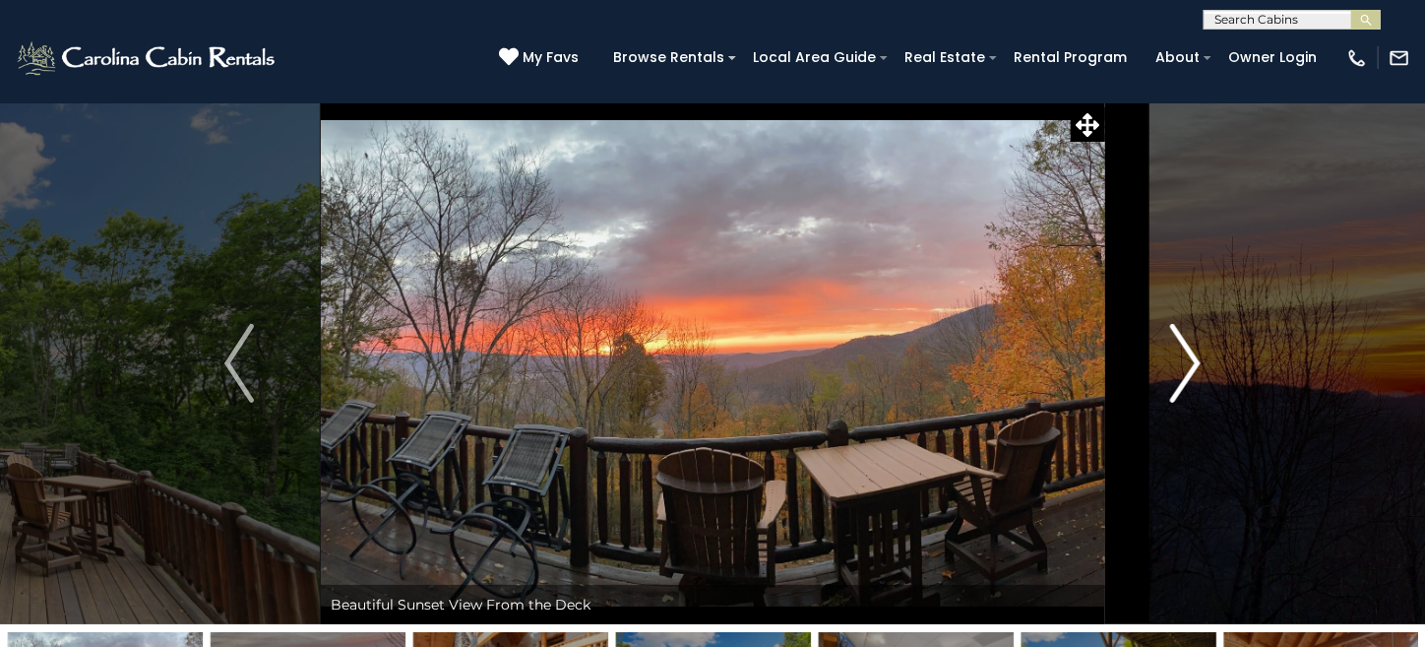
click at [1190, 369] on img "Next" at bounding box center [1186, 363] width 30 height 79
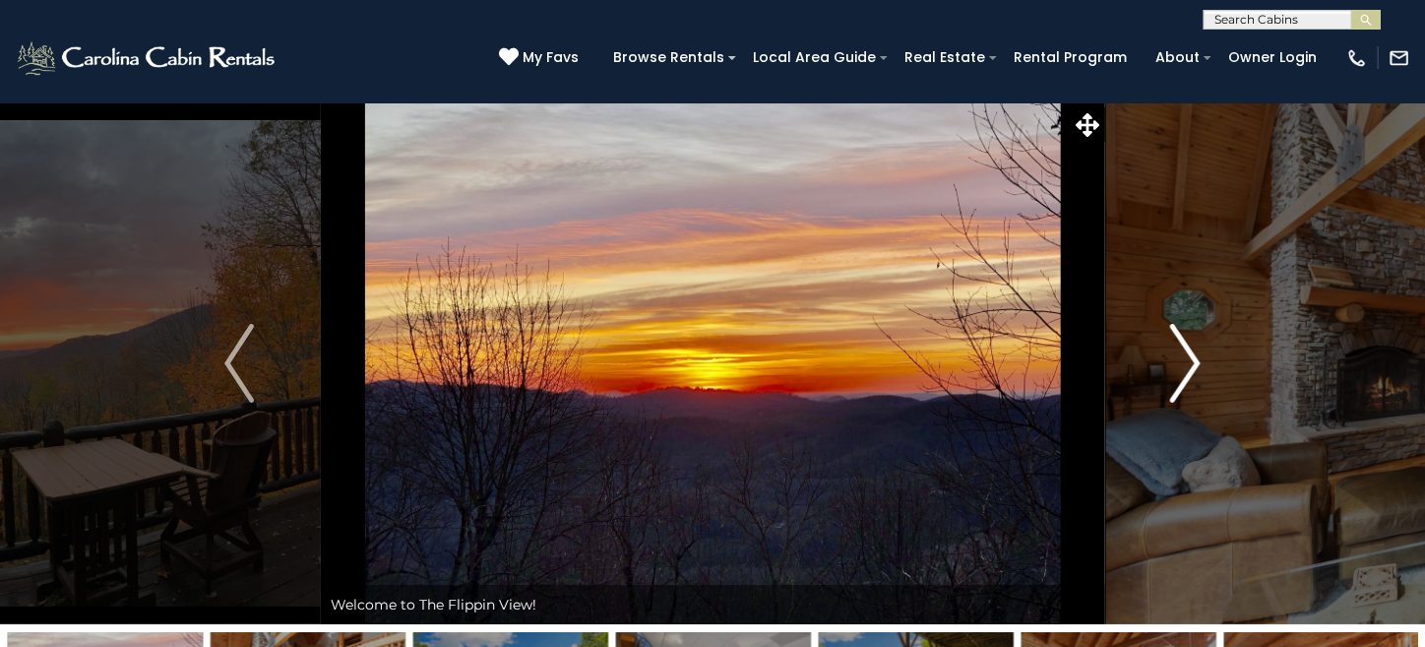
click at [1190, 369] on img "Next" at bounding box center [1186, 363] width 30 height 79
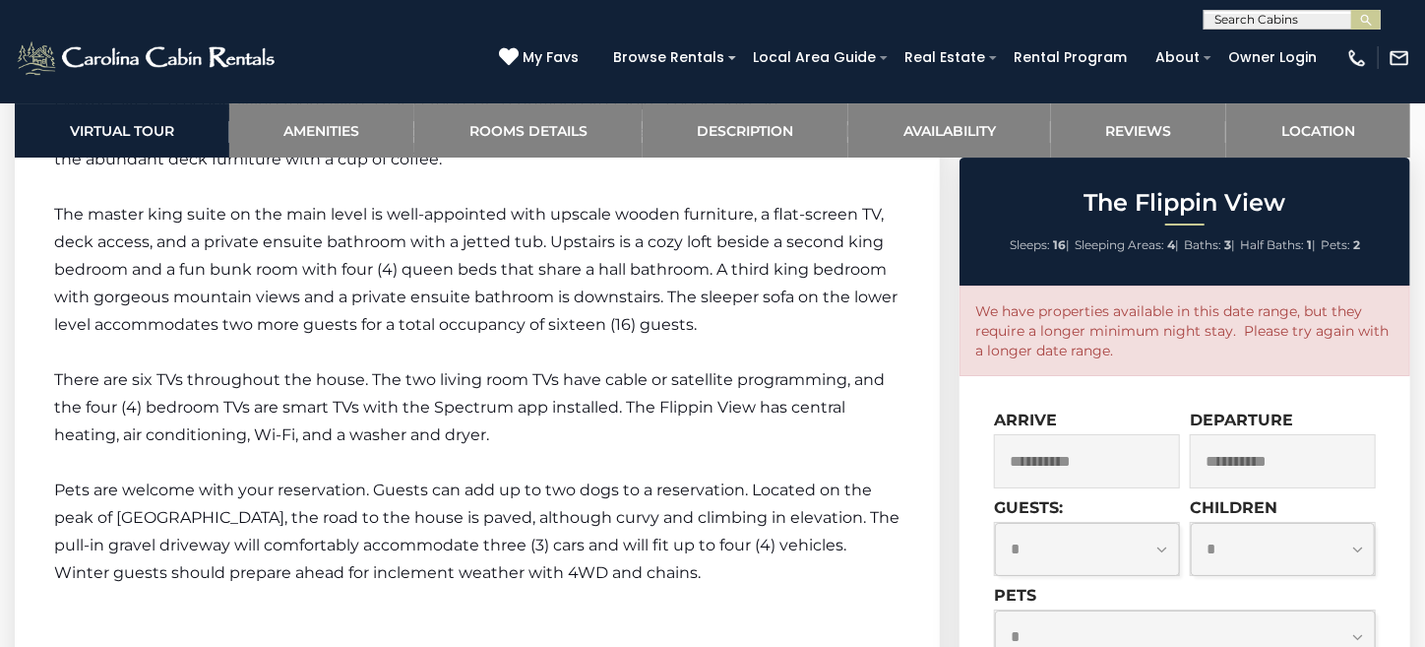
scroll to position [3445, 0]
